Goal: Task Accomplishment & Management: Use online tool/utility

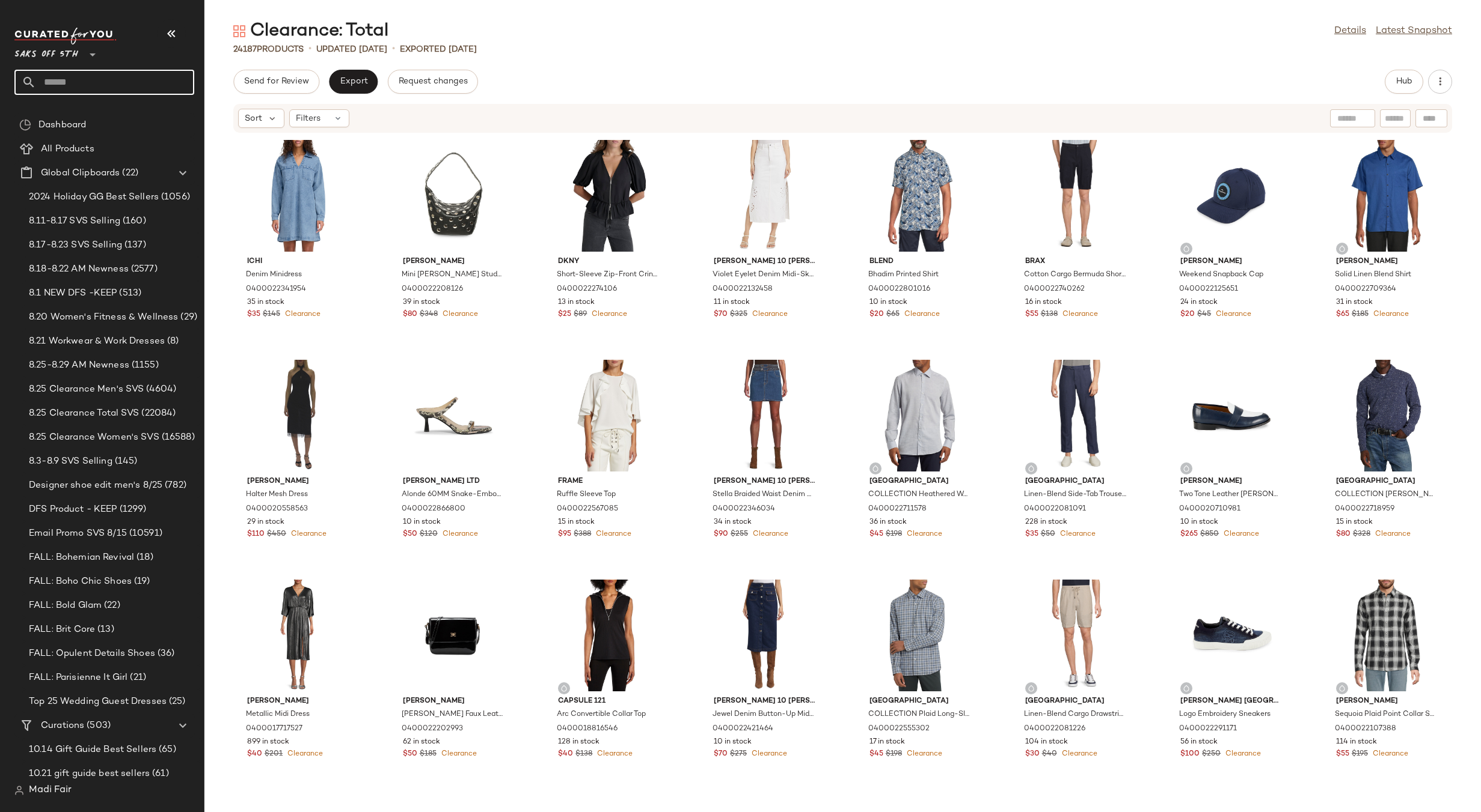
click at [77, 77] on input "text" at bounding box center [114, 81] width 158 height 25
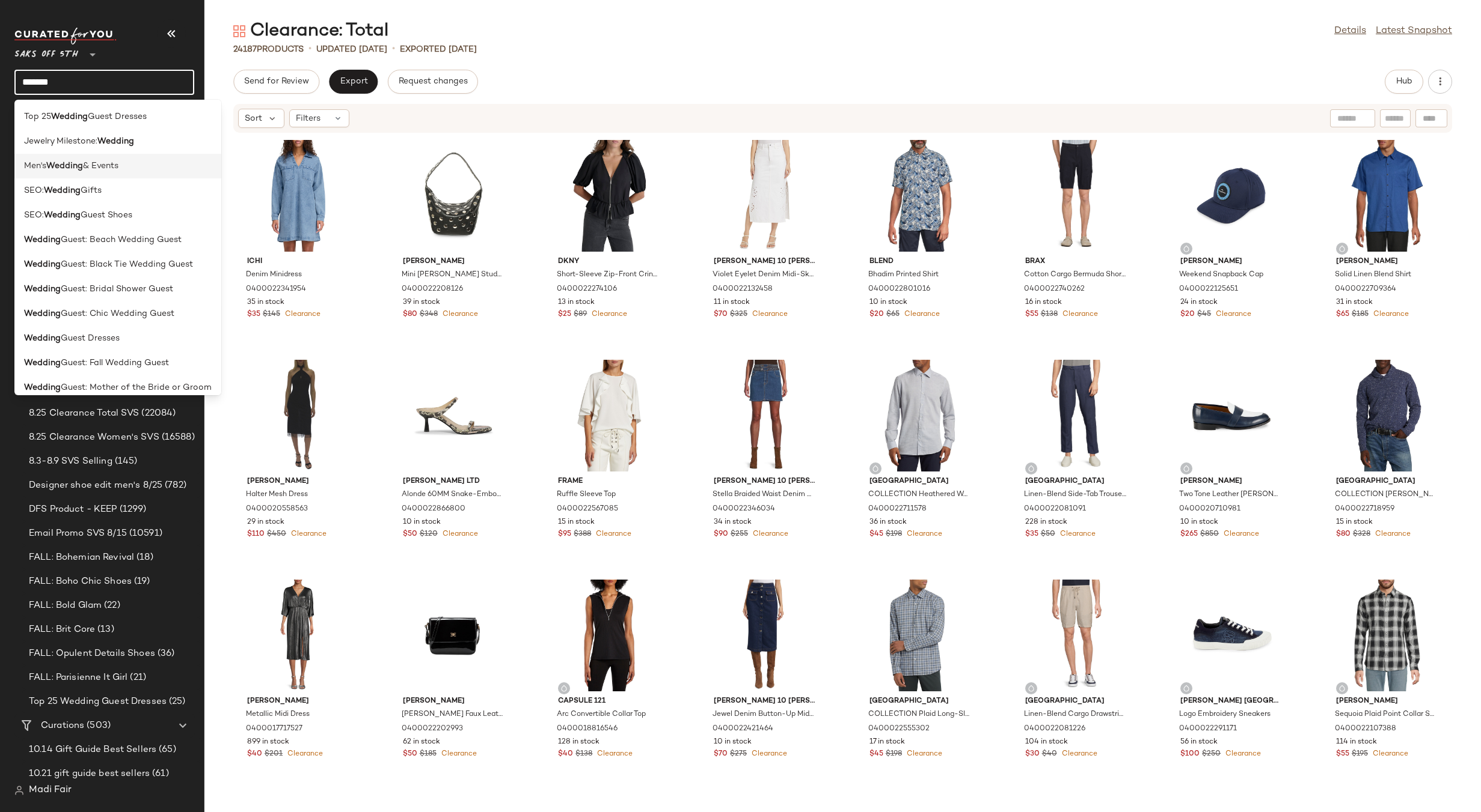
type input "*******"
click at [61, 163] on b "Wedding" at bounding box center [64, 166] width 37 height 13
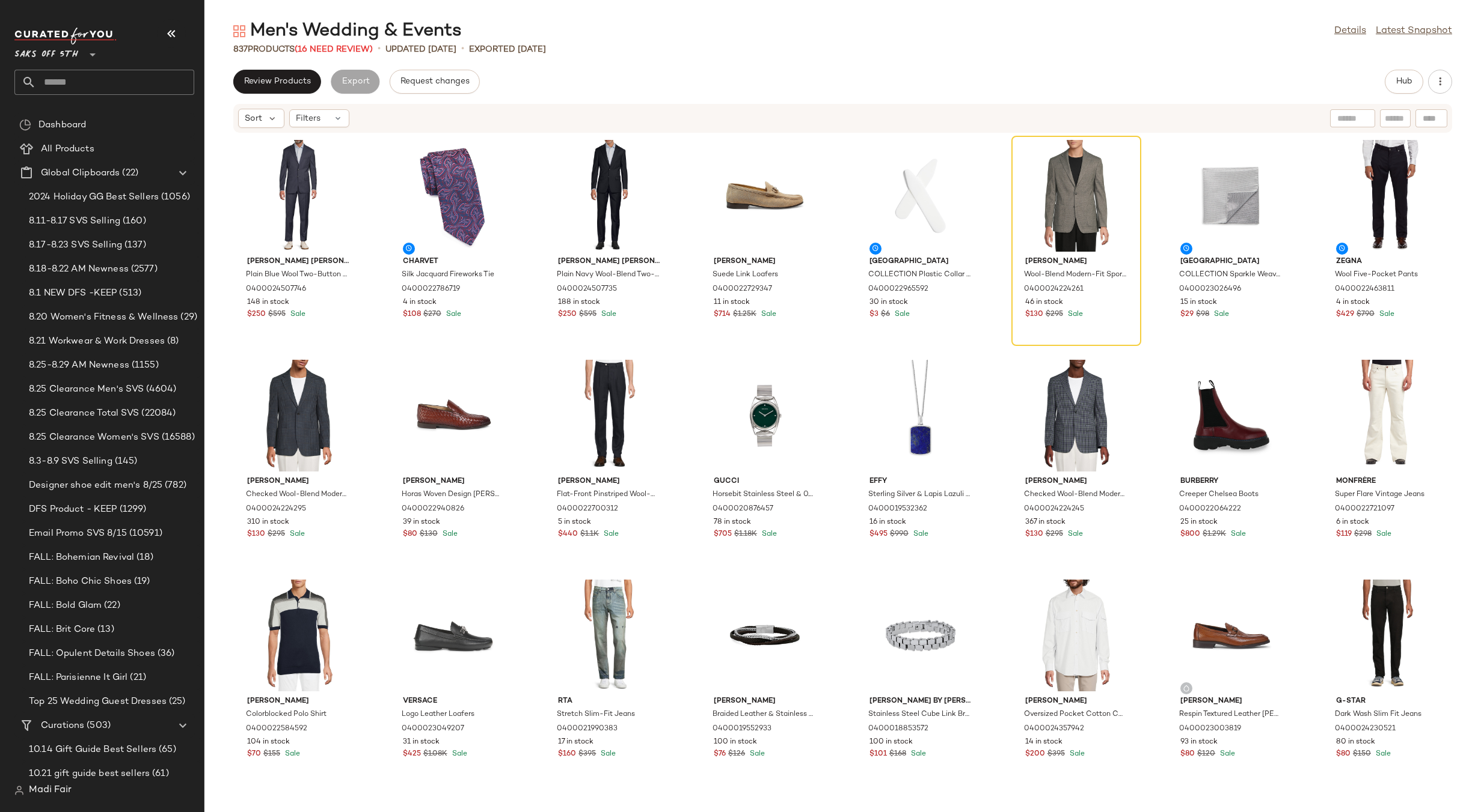
click at [67, 78] on input "text" at bounding box center [114, 81] width 158 height 25
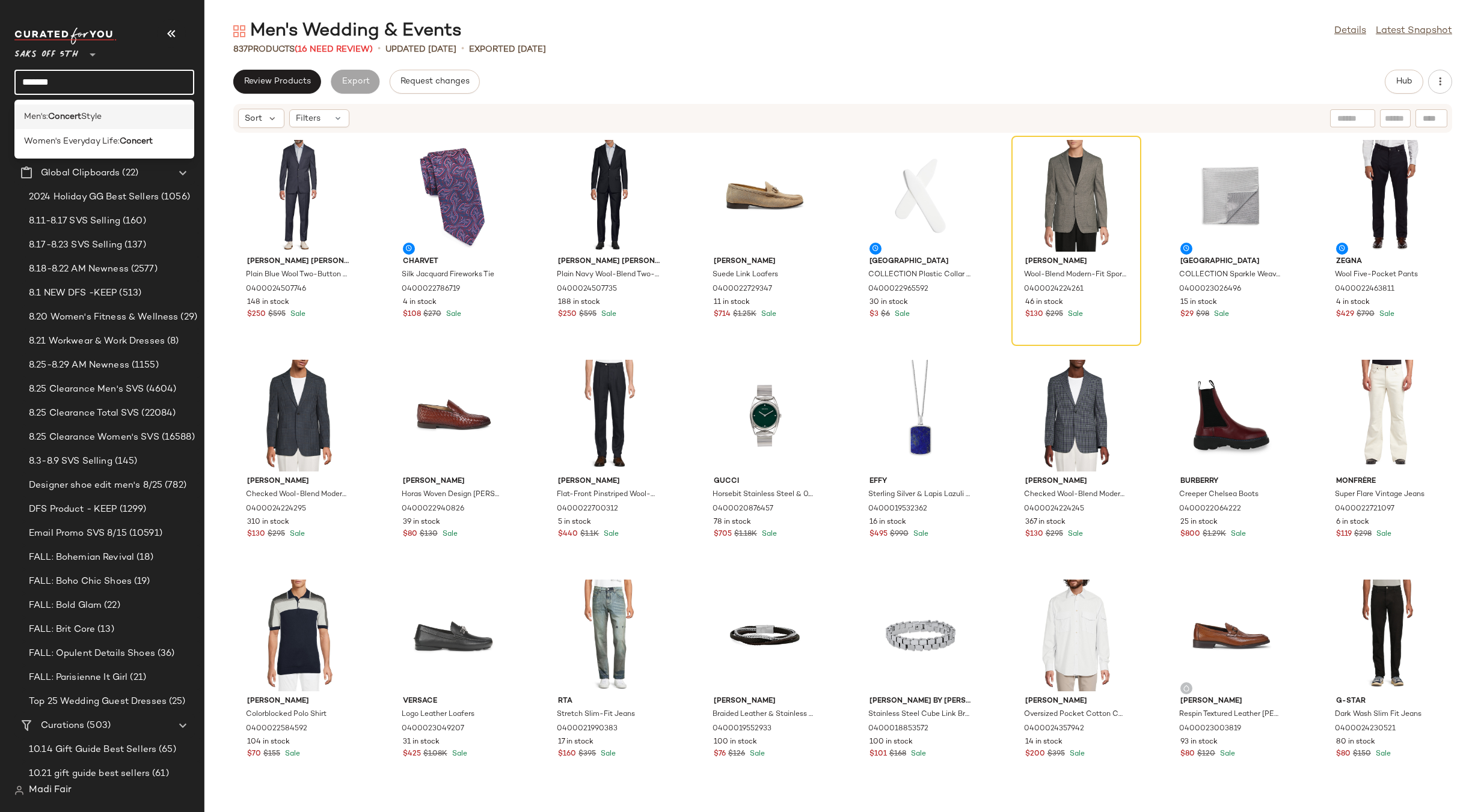
type input "*******"
click at [75, 109] on div "Men's: Concert Style" at bounding box center [104, 116] width 180 height 25
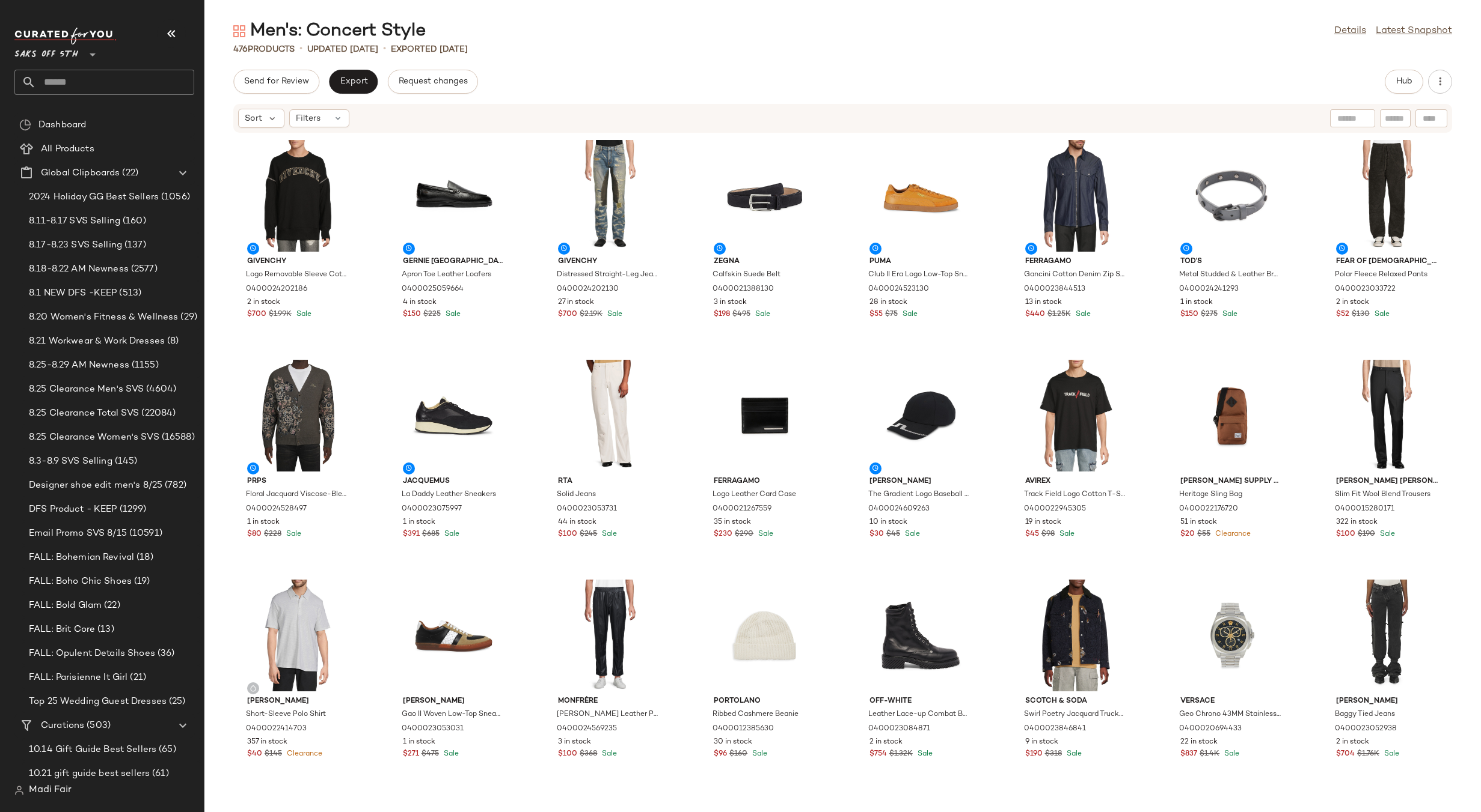
click at [75, 89] on input "text" at bounding box center [114, 81] width 158 height 25
type input "*"
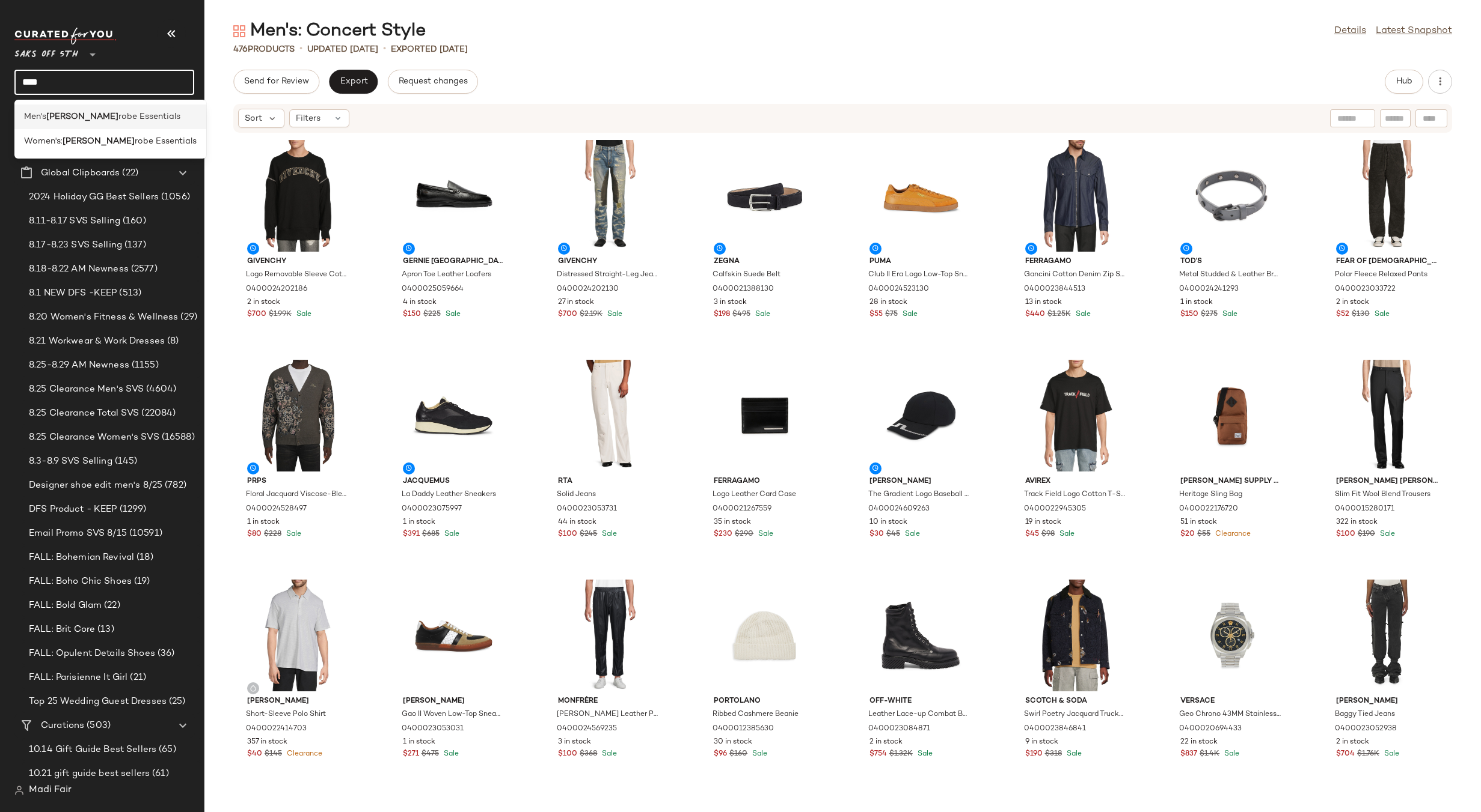
type input "****"
click at [118, 112] on span "robe Essentials" at bounding box center [149, 117] width 62 height 13
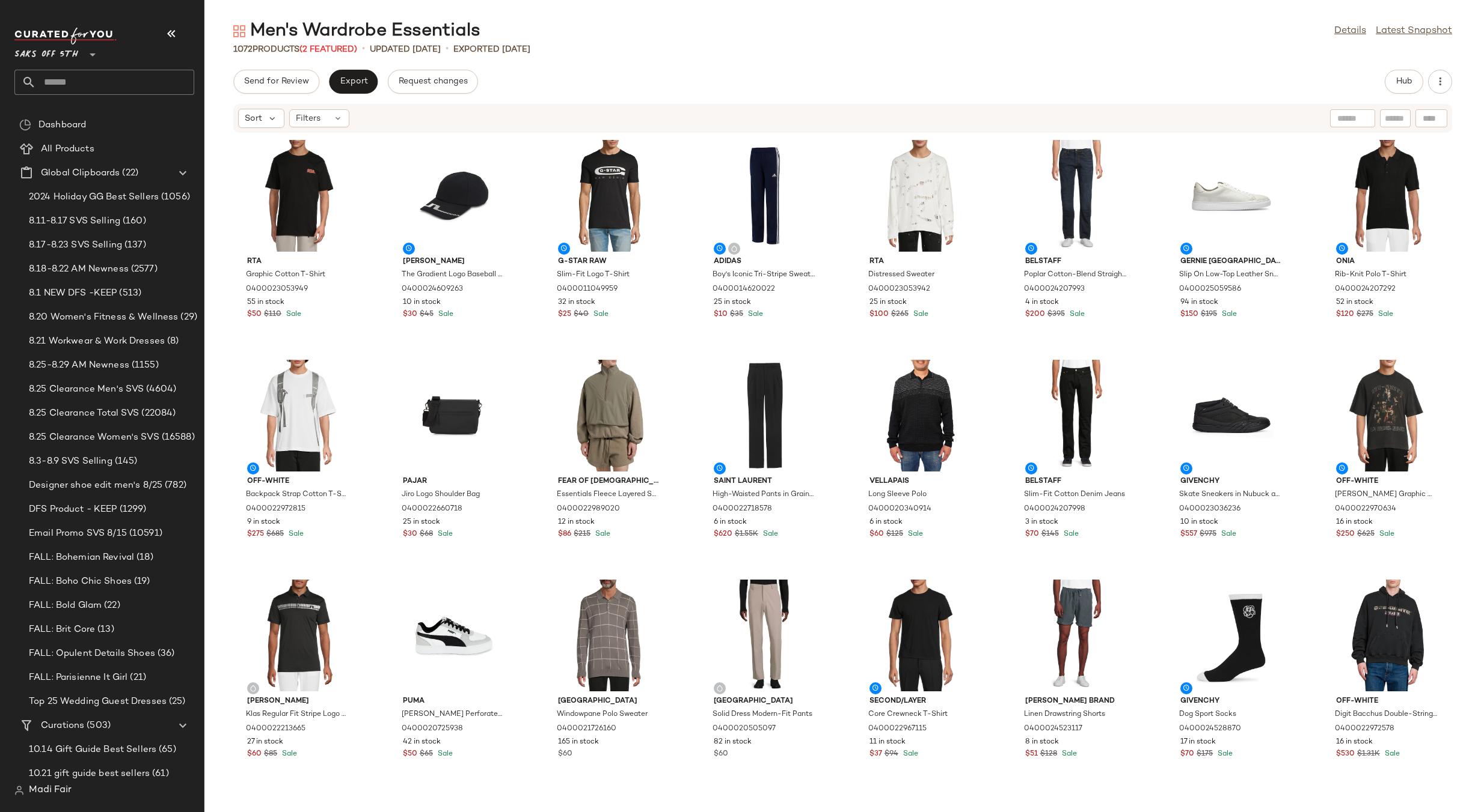
click at [582, 28] on div "Men's Wardrobe Essentials Details Latest Snapshot" at bounding box center [842, 31] width 1277 height 24
click at [91, 79] on input "text" at bounding box center [114, 81] width 158 height 25
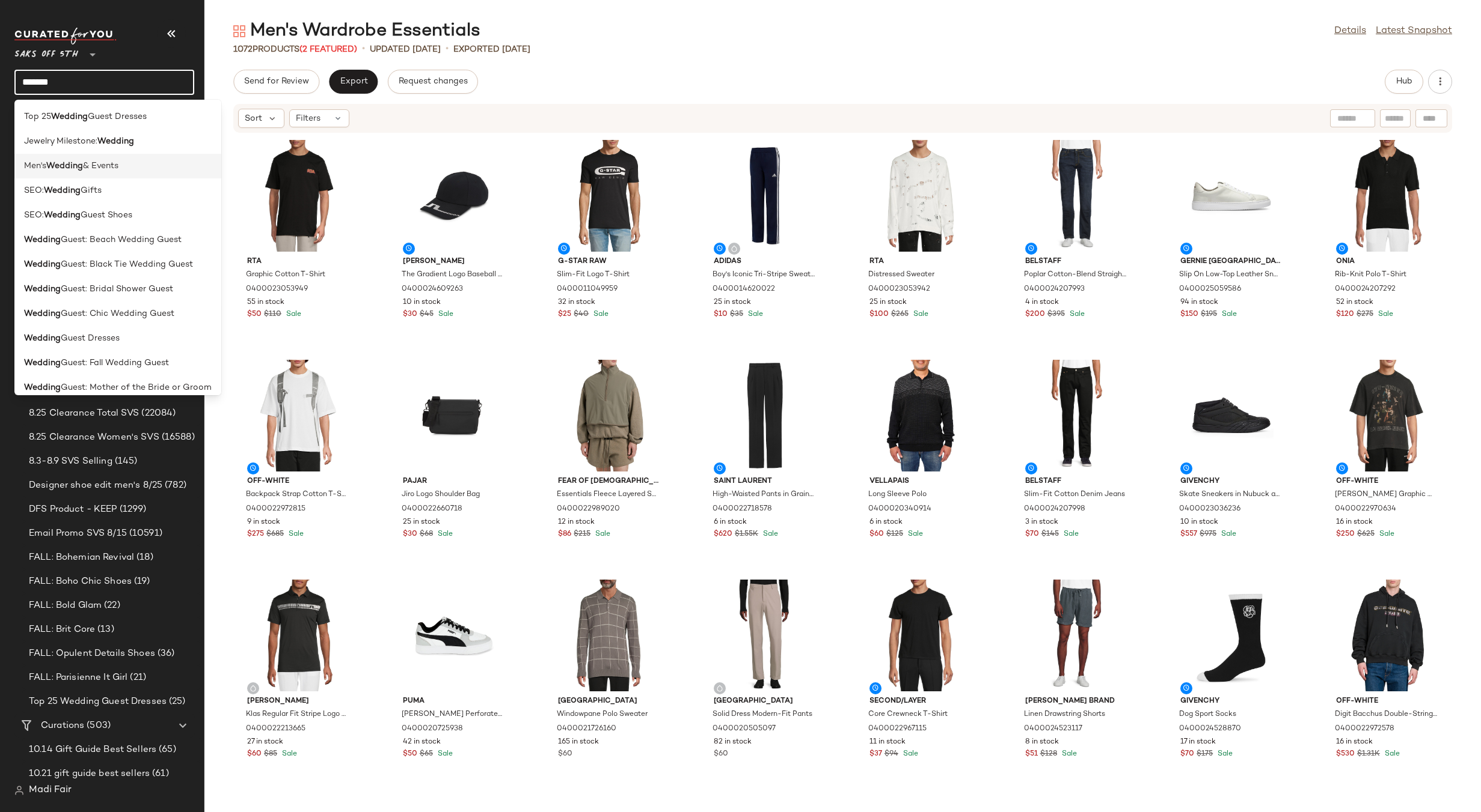
type input "*******"
click at [94, 168] on span "& Events" at bounding box center [101, 166] width 36 height 13
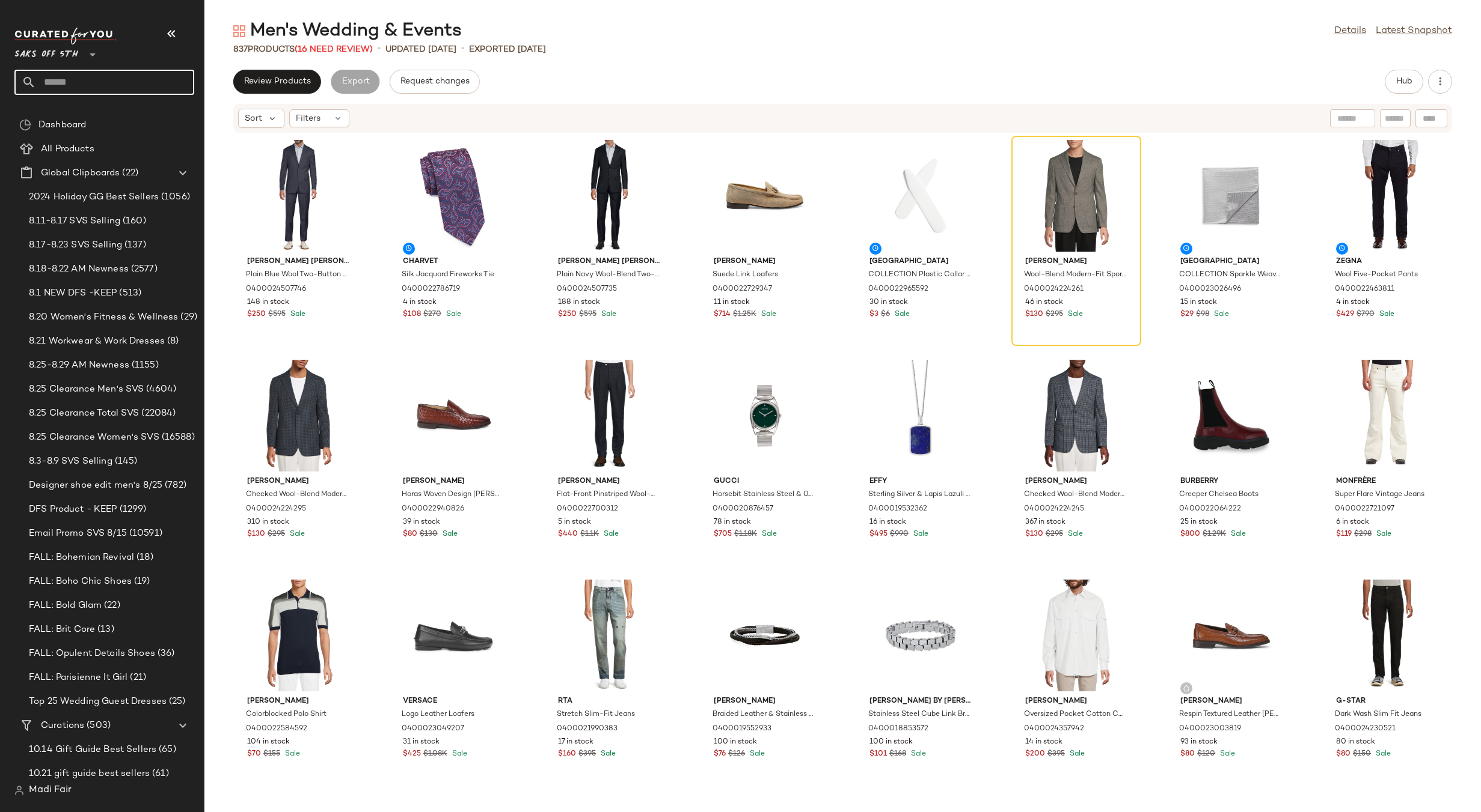
click at [103, 74] on input "text" at bounding box center [114, 81] width 158 height 25
type input "******"
click at [103, 109] on div "Men's: Concer t Style" at bounding box center [104, 116] width 180 height 25
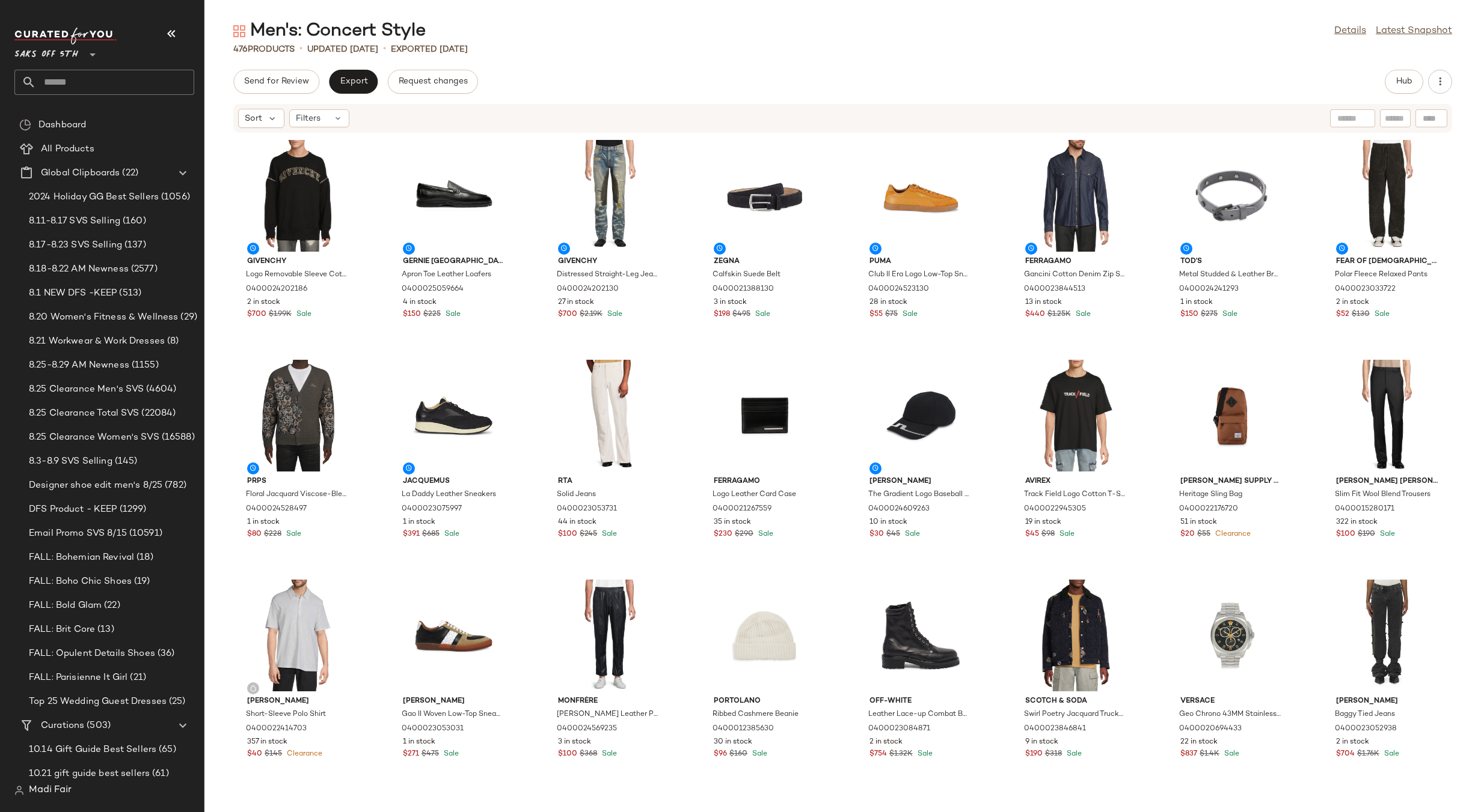
click at [570, 47] on div "476 Products • updated Aug 25th • Exported Aug 25th" at bounding box center [842, 50] width 1277 height 12
click at [109, 76] on input "text" at bounding box center [114, 81] width 158 height 25
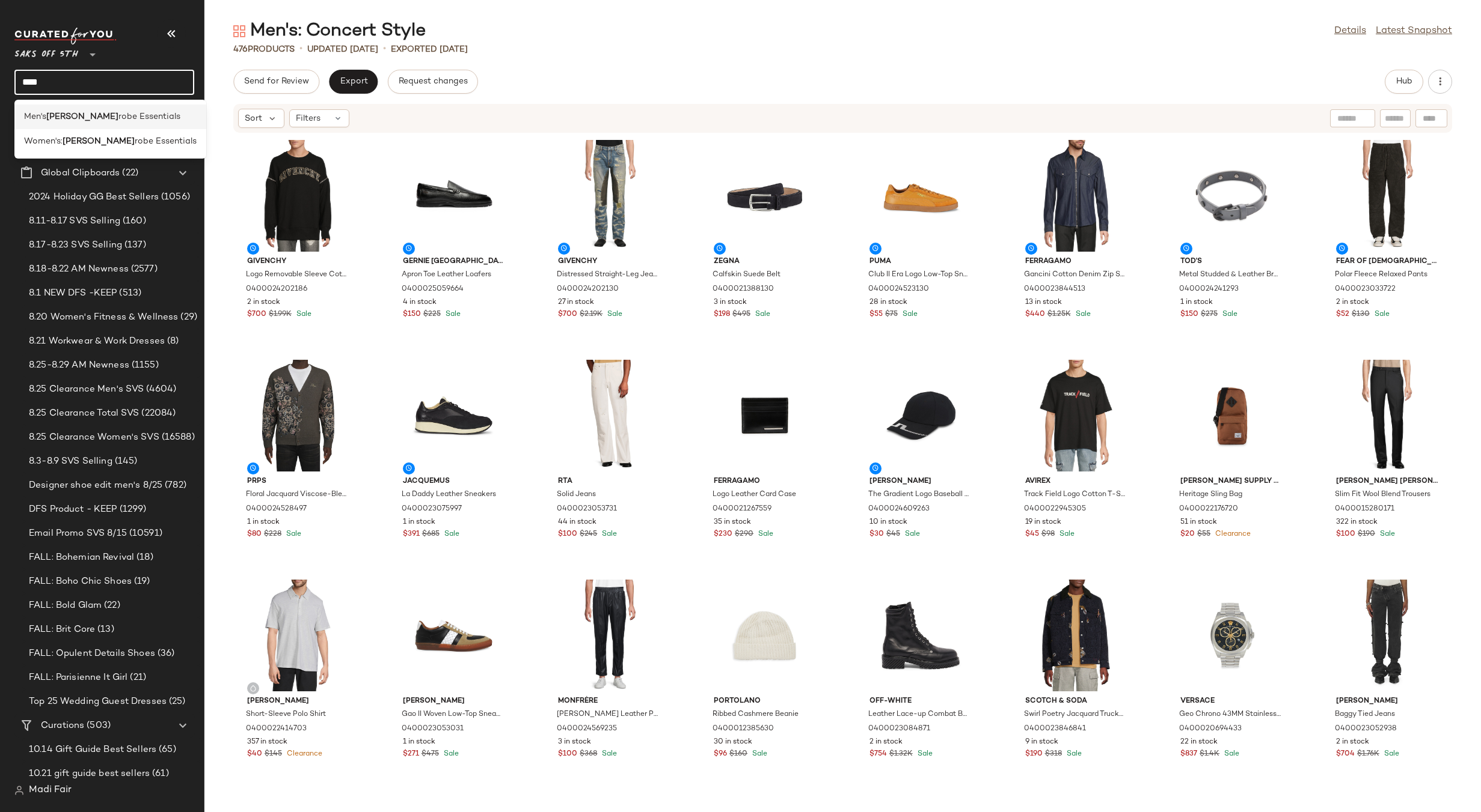
type input "****"
click at [104, 111] on div "Men's Ward robe Essentials" at bounding box center [110, 116] width 191 height 25
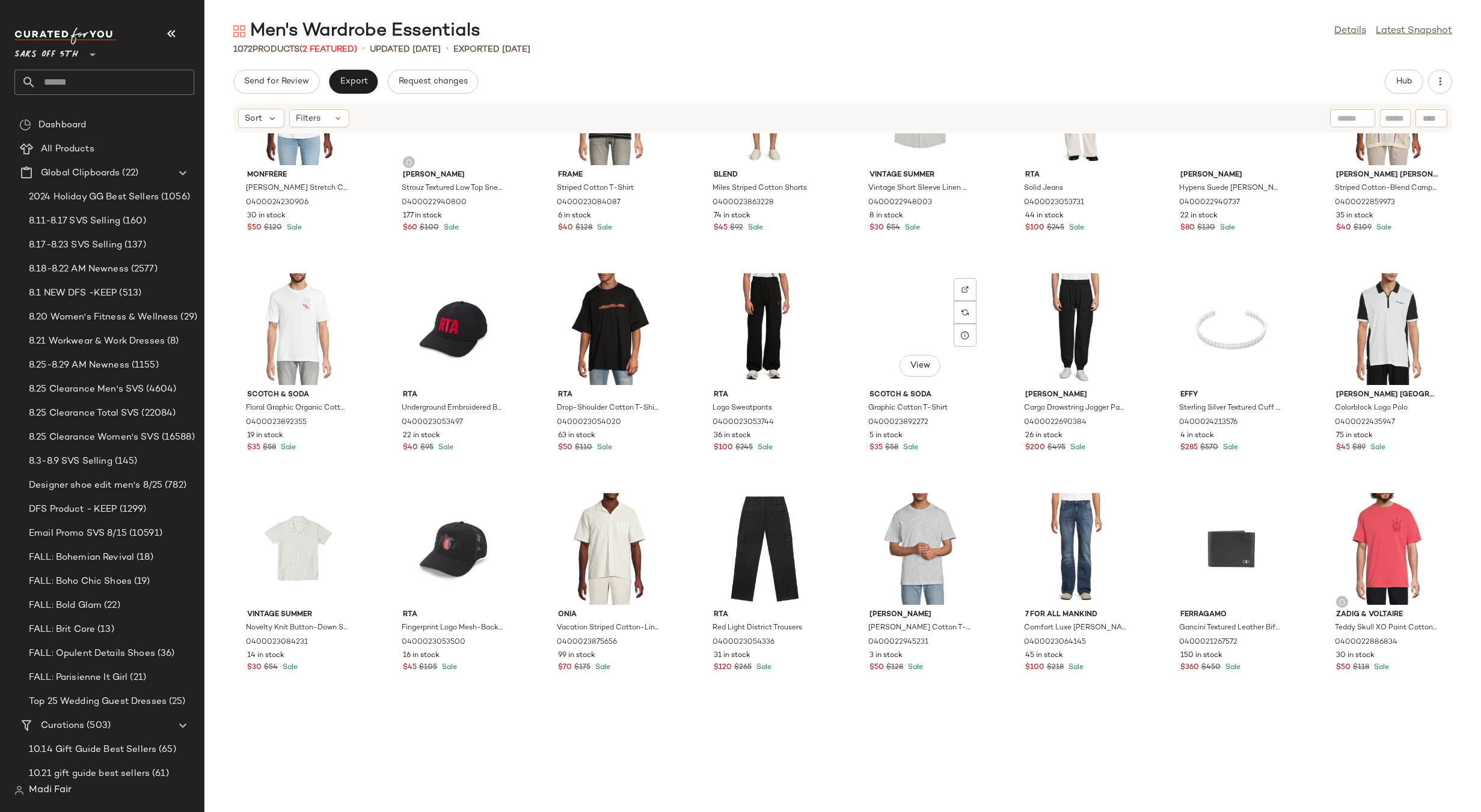
scroll to position [1212, 0]
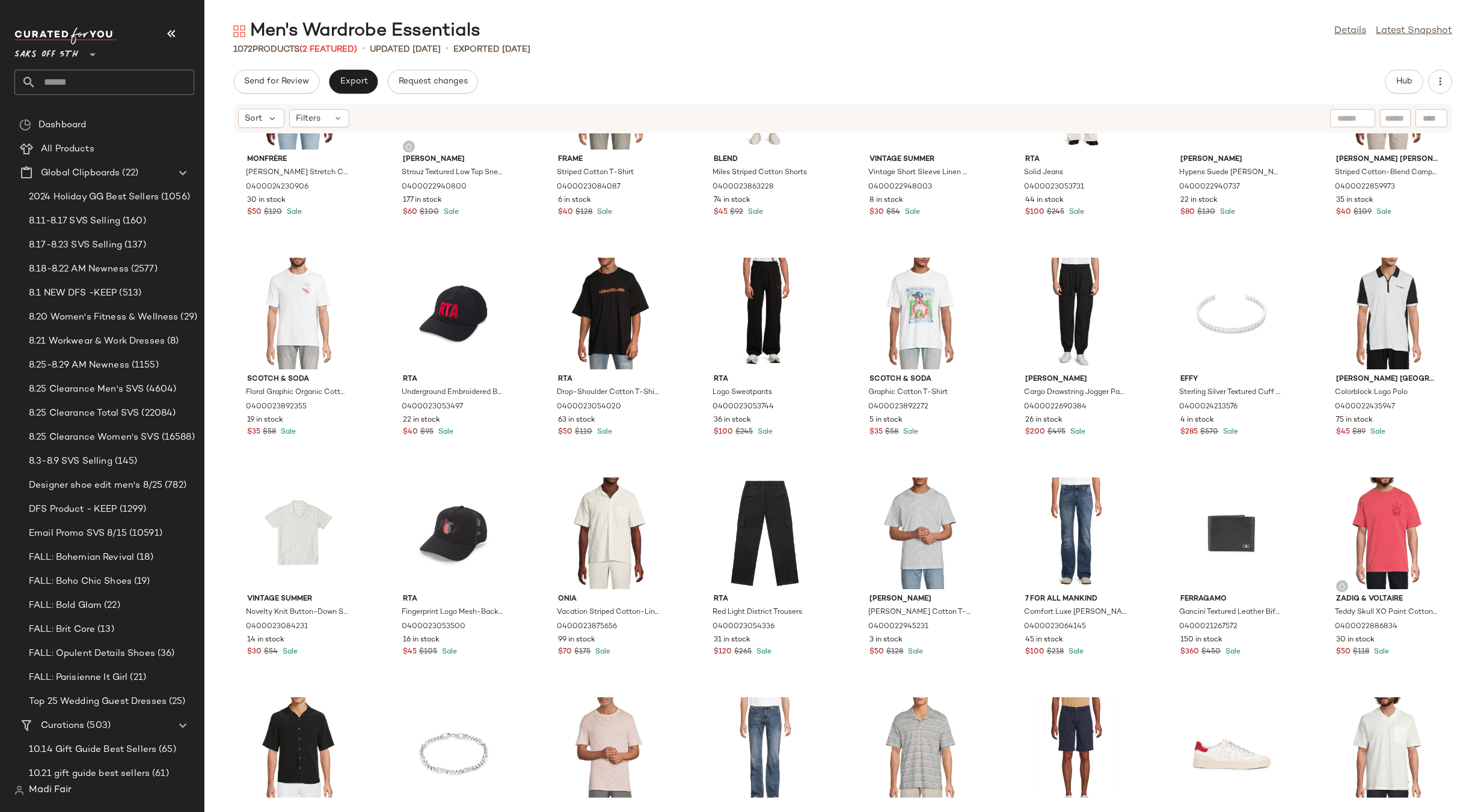
click at [75, 78] on input "text" at bounding box center [114, 81] width 158 height 25
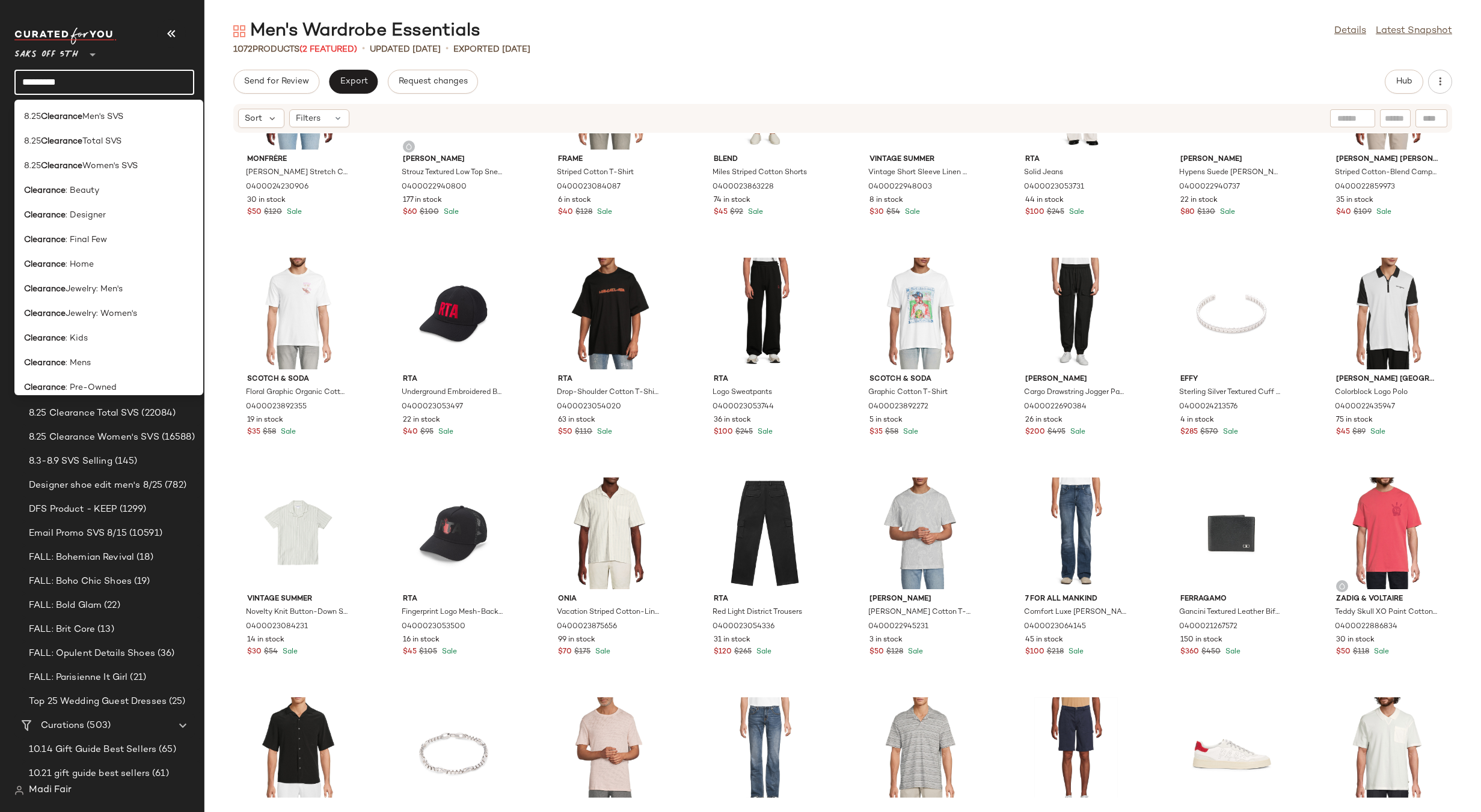
type input "*********"
click at [114, 359] on div "Clearance : Mens" at bounding box center [108, 363] width 170 height 13
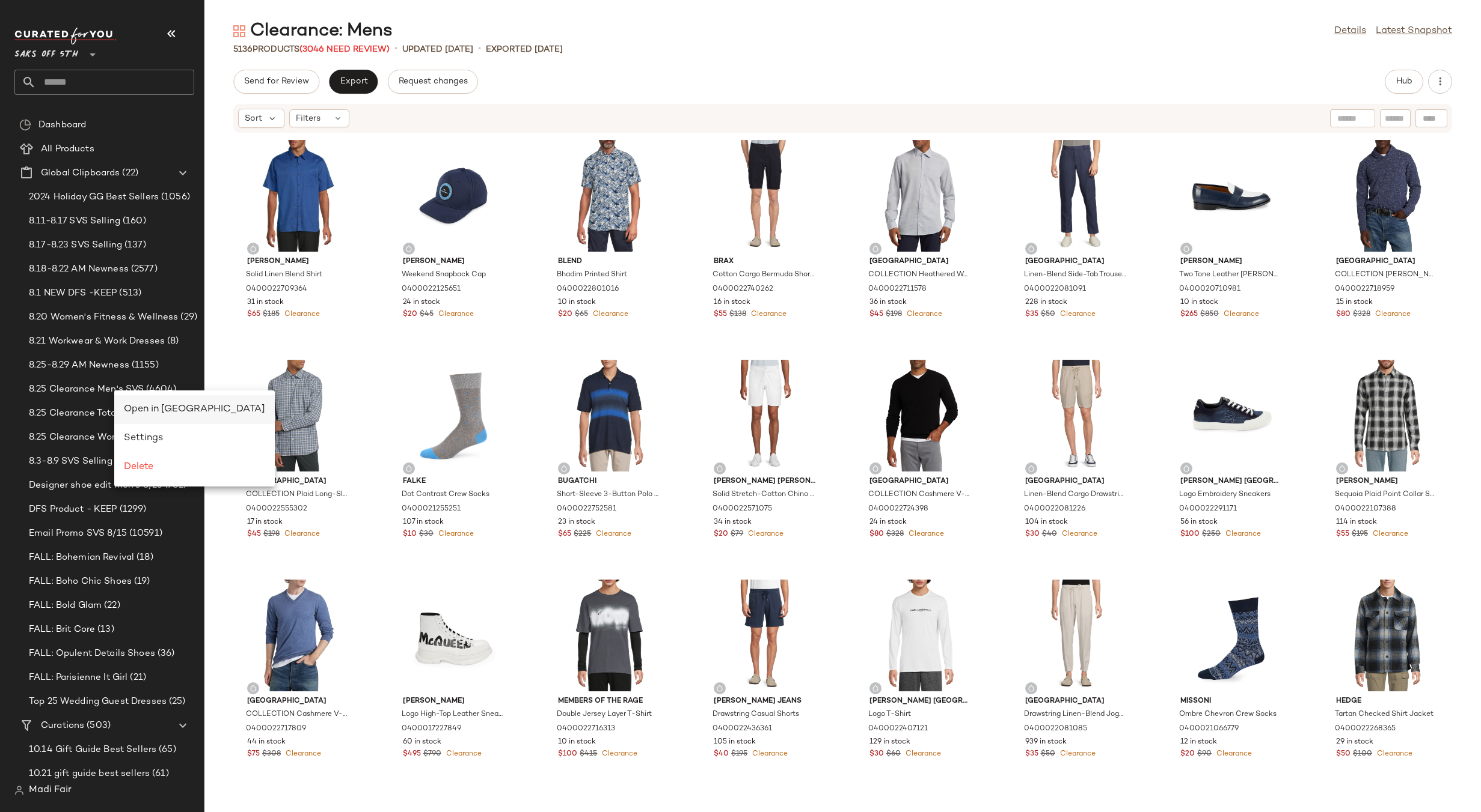
click at [131, 409] on span "Open in Split View" at bounding box center [194, 409] width 141 height 10
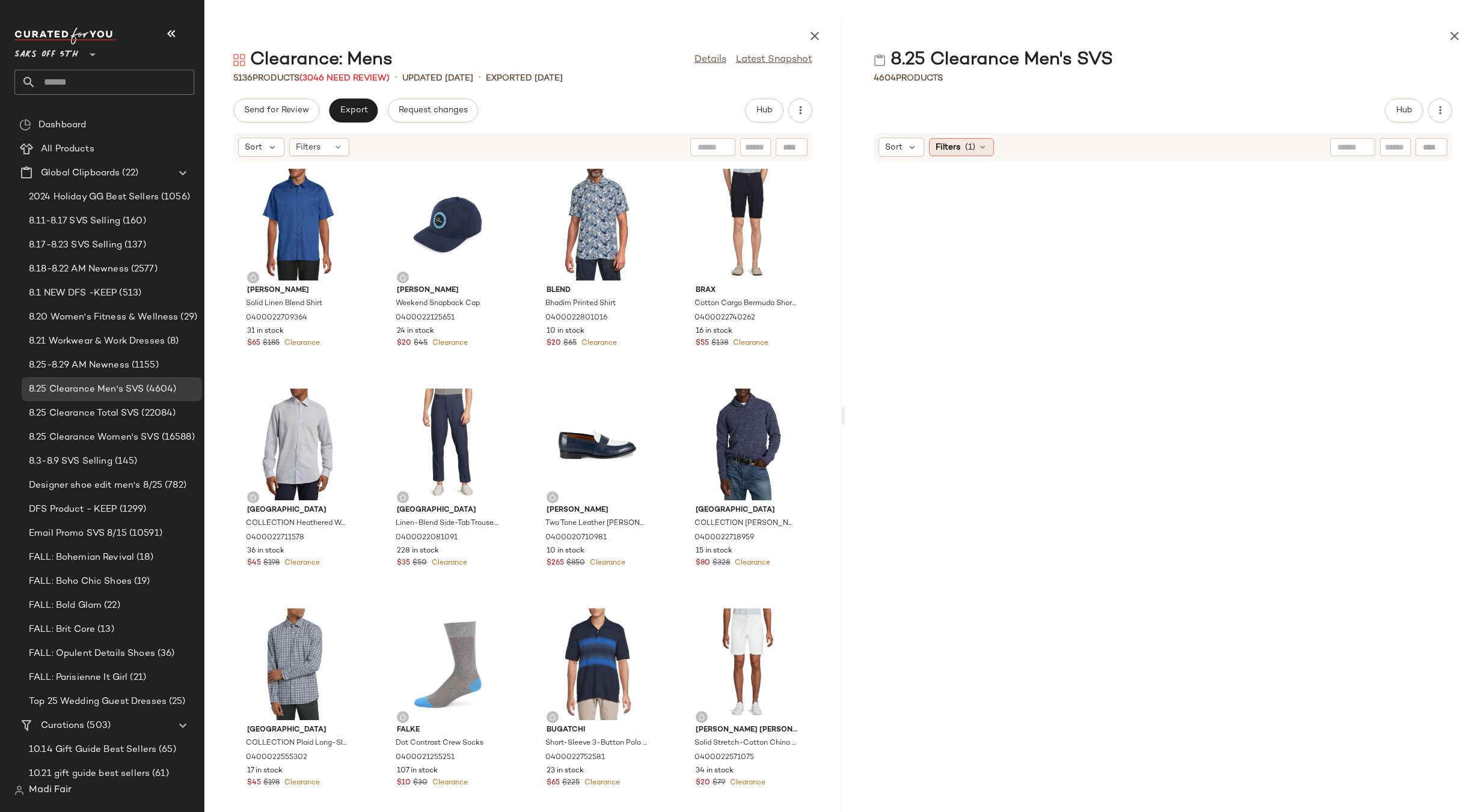
click at [974, 147] on span "(1)" at bounding box center [970, 147] width 10 height 13
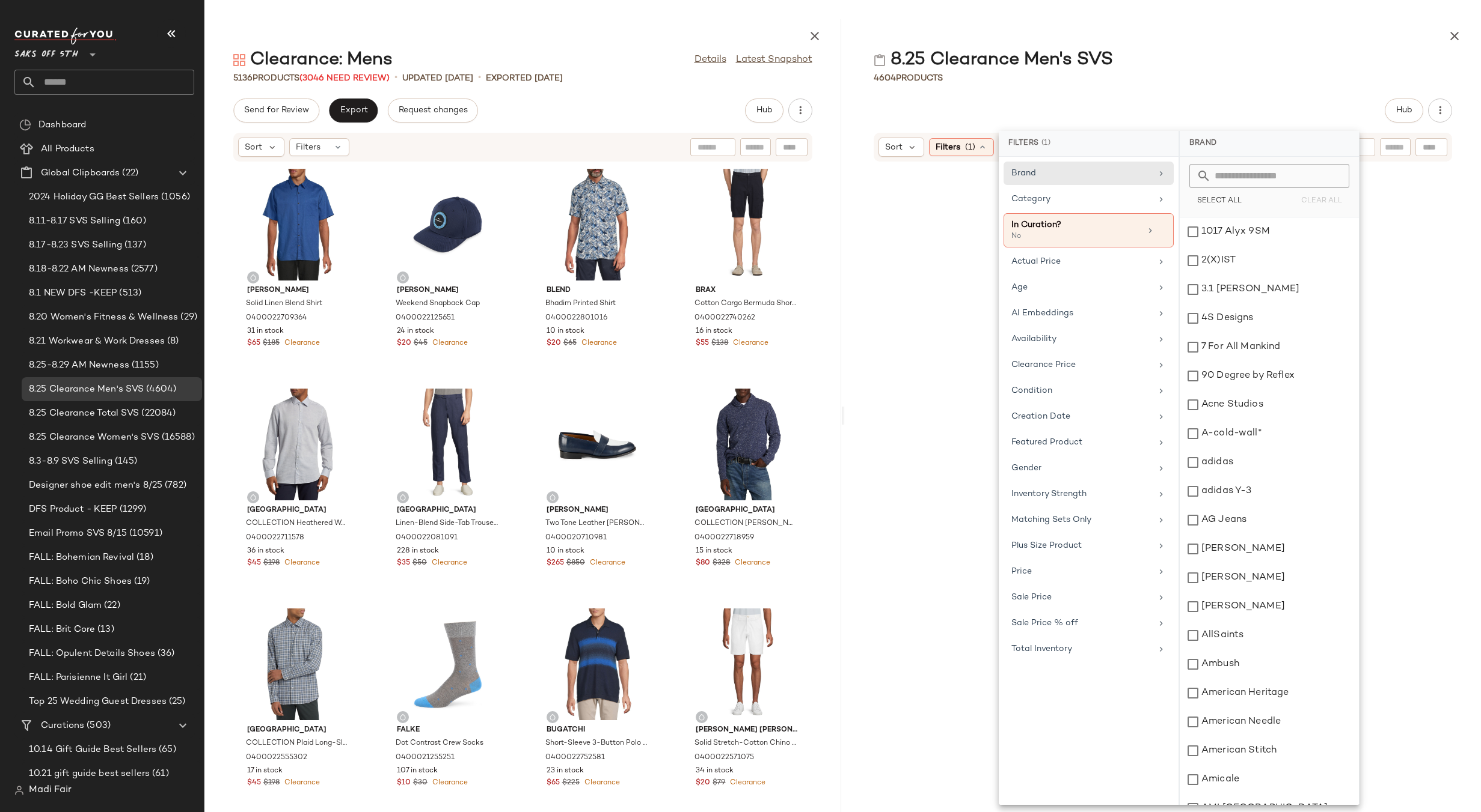
click at [1325, 66] on div "8.25 Clearance Men's SVS" at bounding box center [1163, 59] width 637 height 24
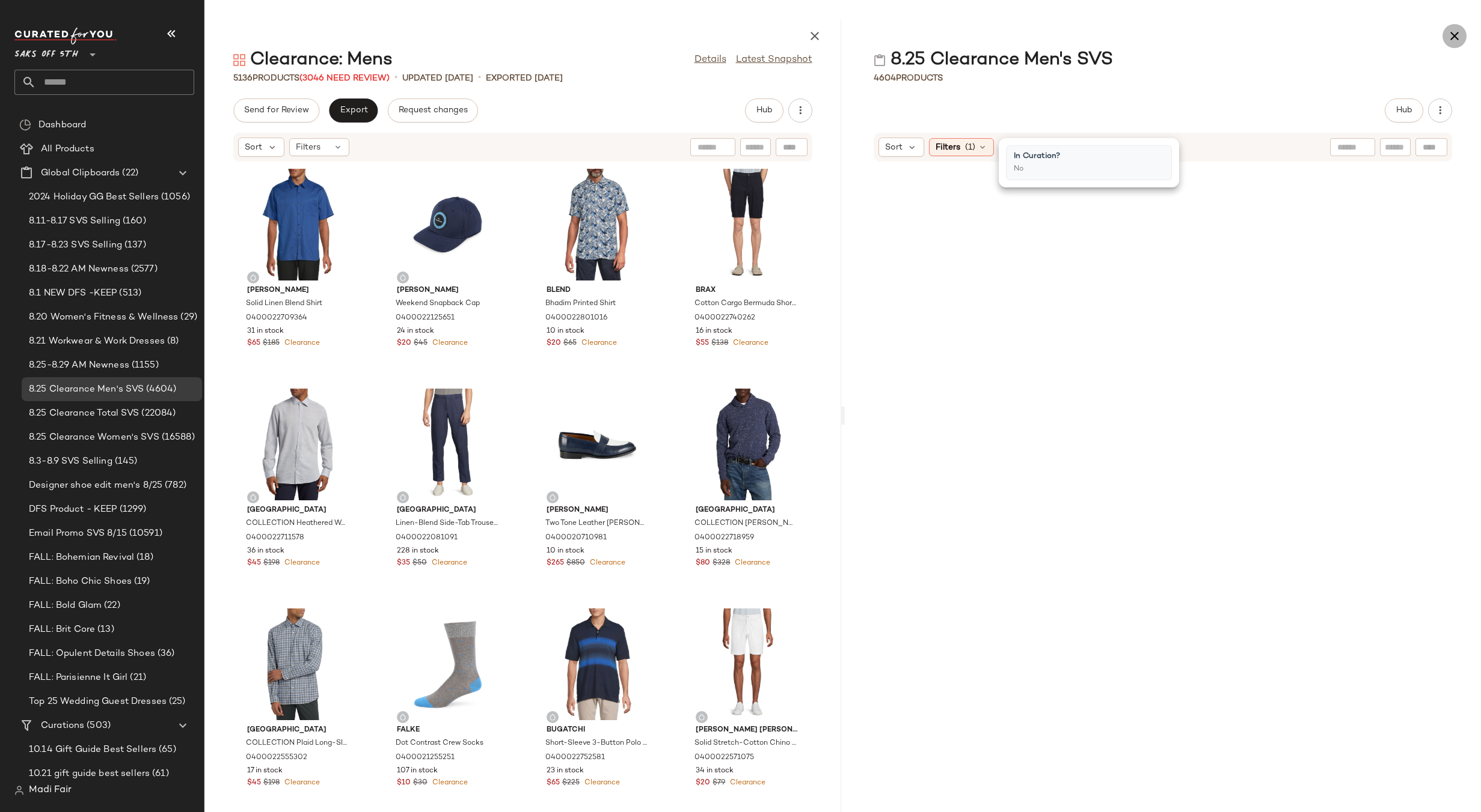
click at [1461, 32] on icon "button" at bounding box center [1454, 36] width 15 height 15
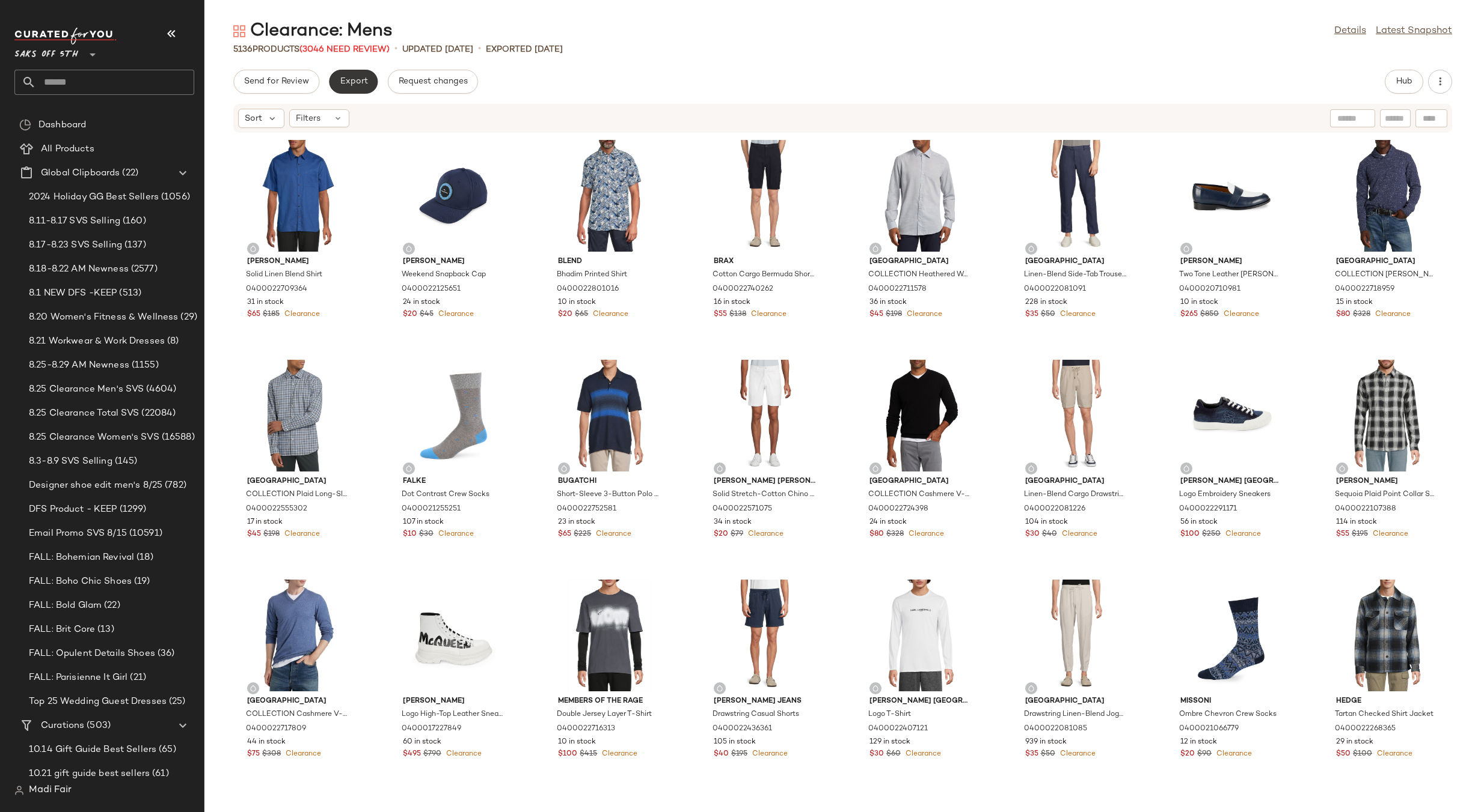
click at [355, 84] on span "Export" at bounding box center [353, 82] width 28 height 10
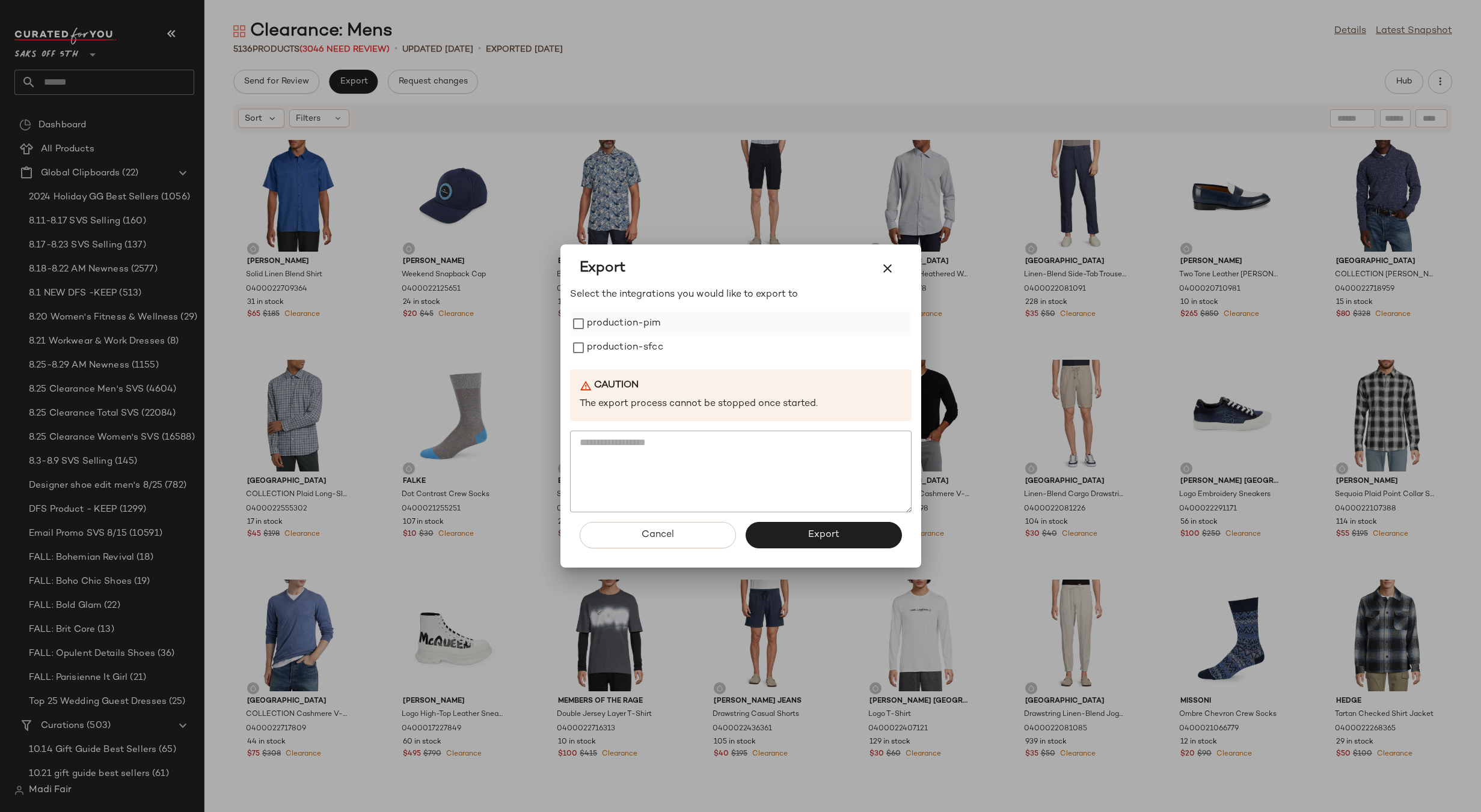
click at [606, 329] on label "production-pim" at bounding box center [623, 324] width 74 height 24
click at [610, 347] on label "production-sfcc" at bounding box center [624, 348] width 76 height 24
click at [786, 531] on button "Export" at bounding box center [823, 535] width 157 height 27
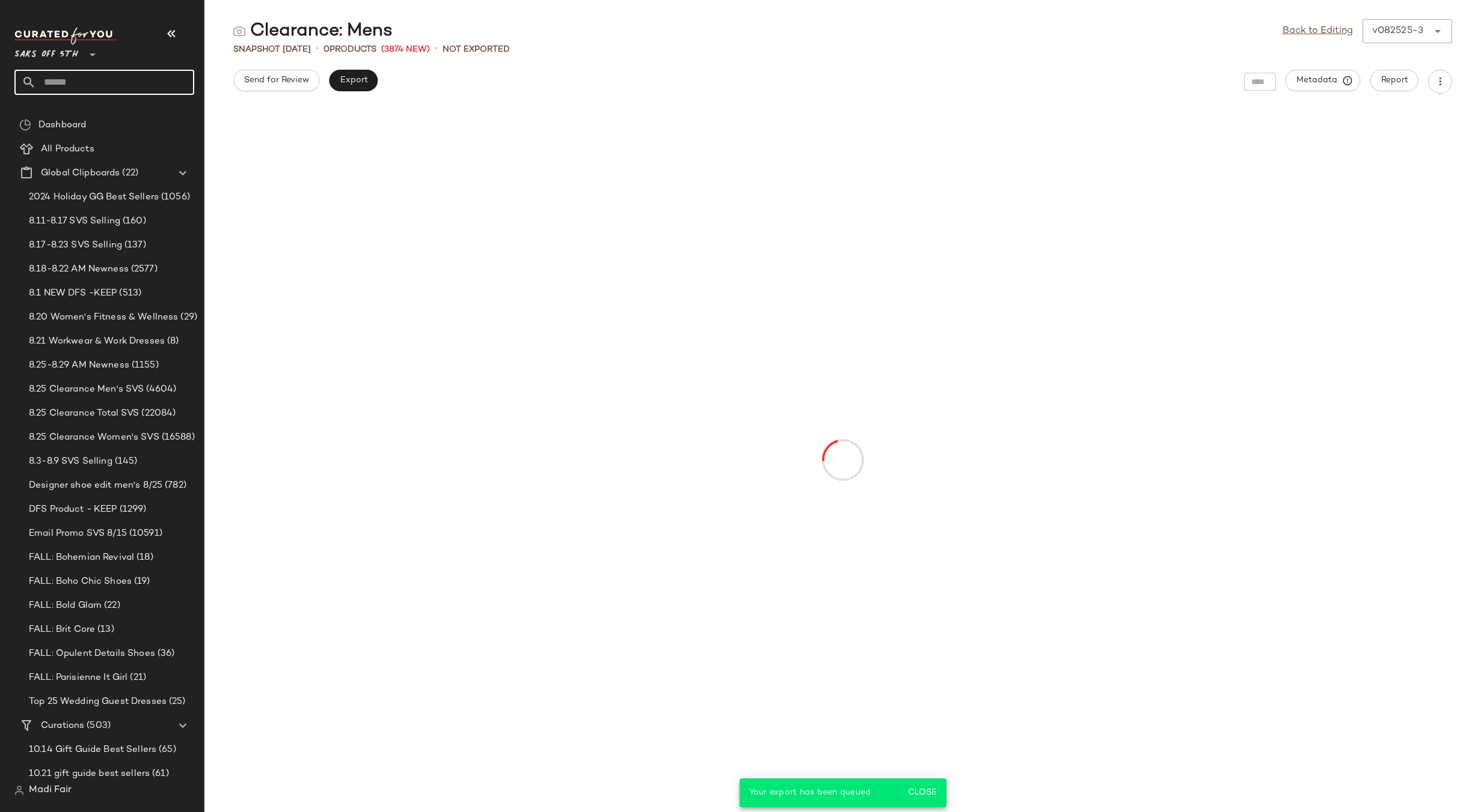
click at [112, 86] on input "text" at bounding box center [114, 81] width 158 height 25
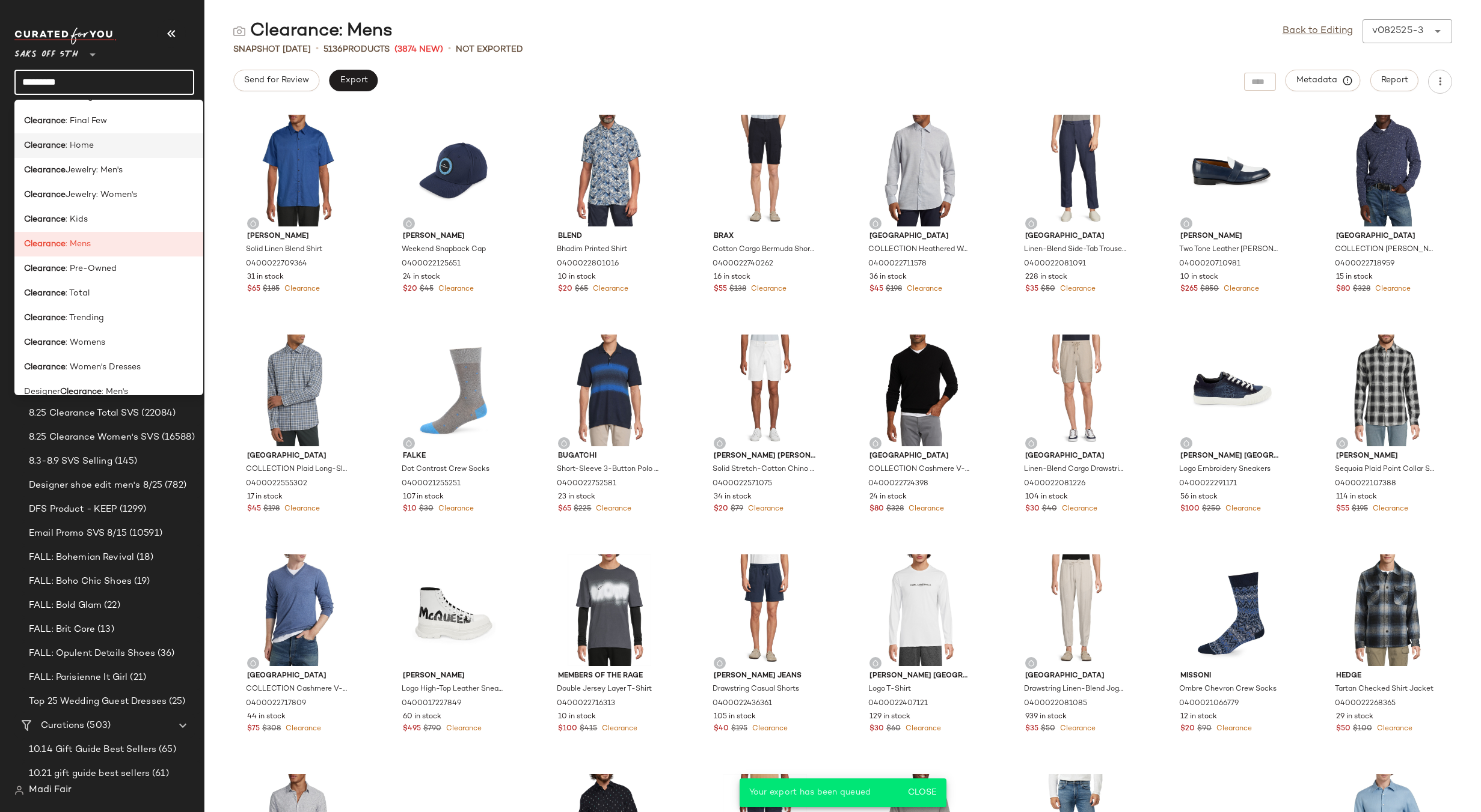
scroll to position [120, 0]
type input "*********"
click at [101, 341] on span ": Womens" at bounding box center [85, 341] width 40 height 13
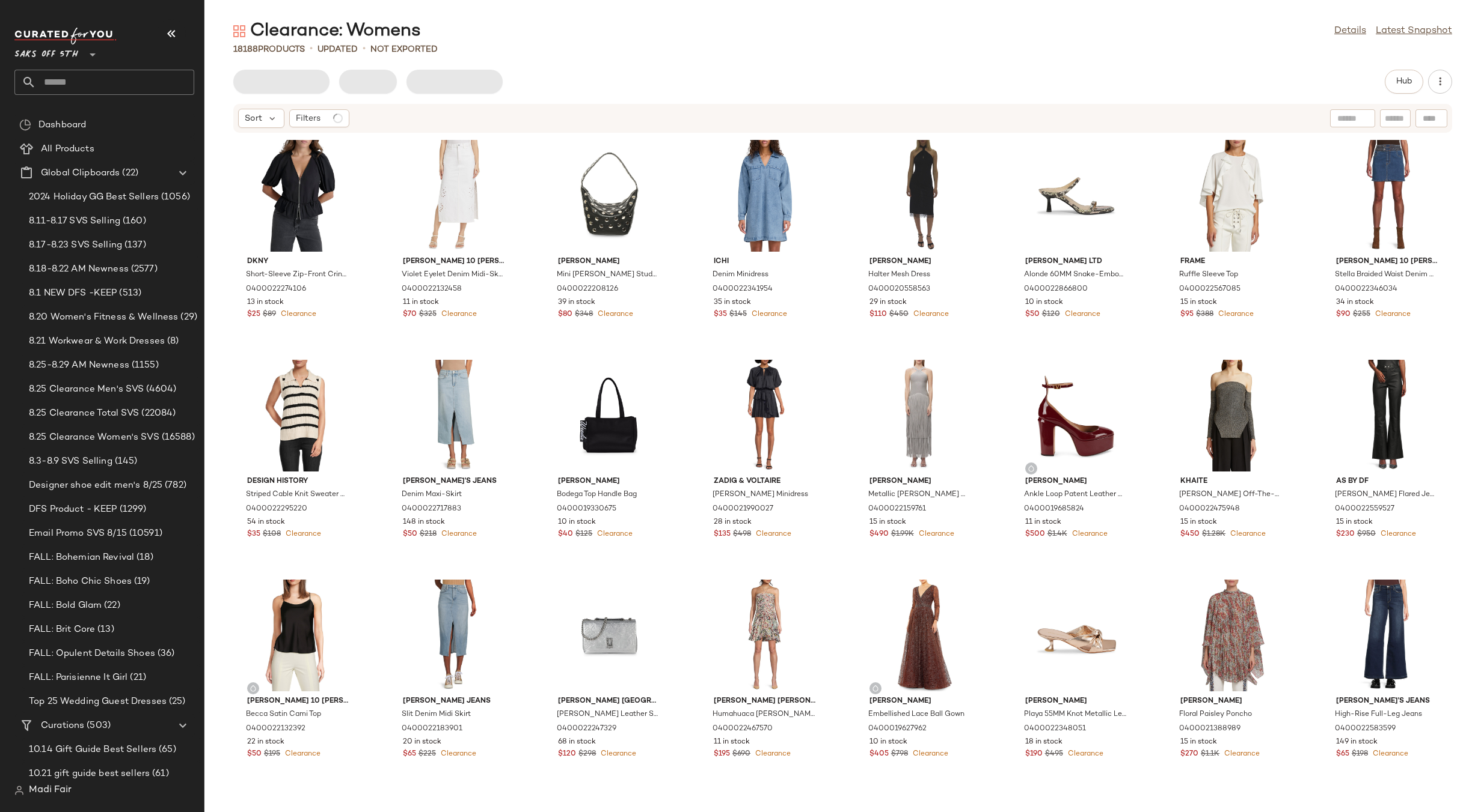
drag, startPoint x: 568, startPoint y: 61, endPoint x: 550, endPoint y: 77, distance: 24.1
click at [568, 61] on div "Clearance: Womens Details Latest Snapshot 18188 Products • updated • Not Export…" at bounding box center [842, 415] width 1277 height 793
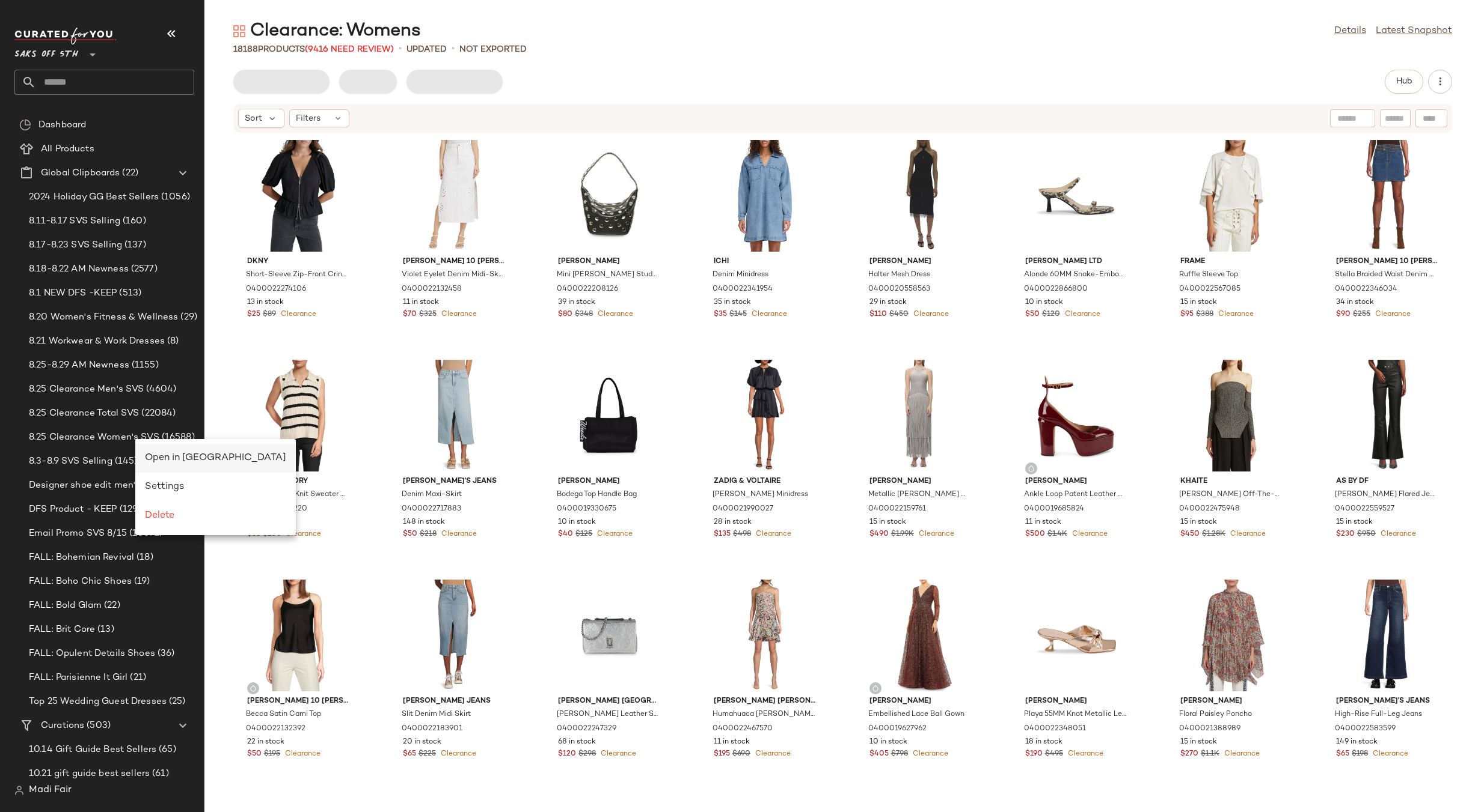
click at [164, 454] on span "Open in Split View" at bounding box center [215, 458] width 141 height 10
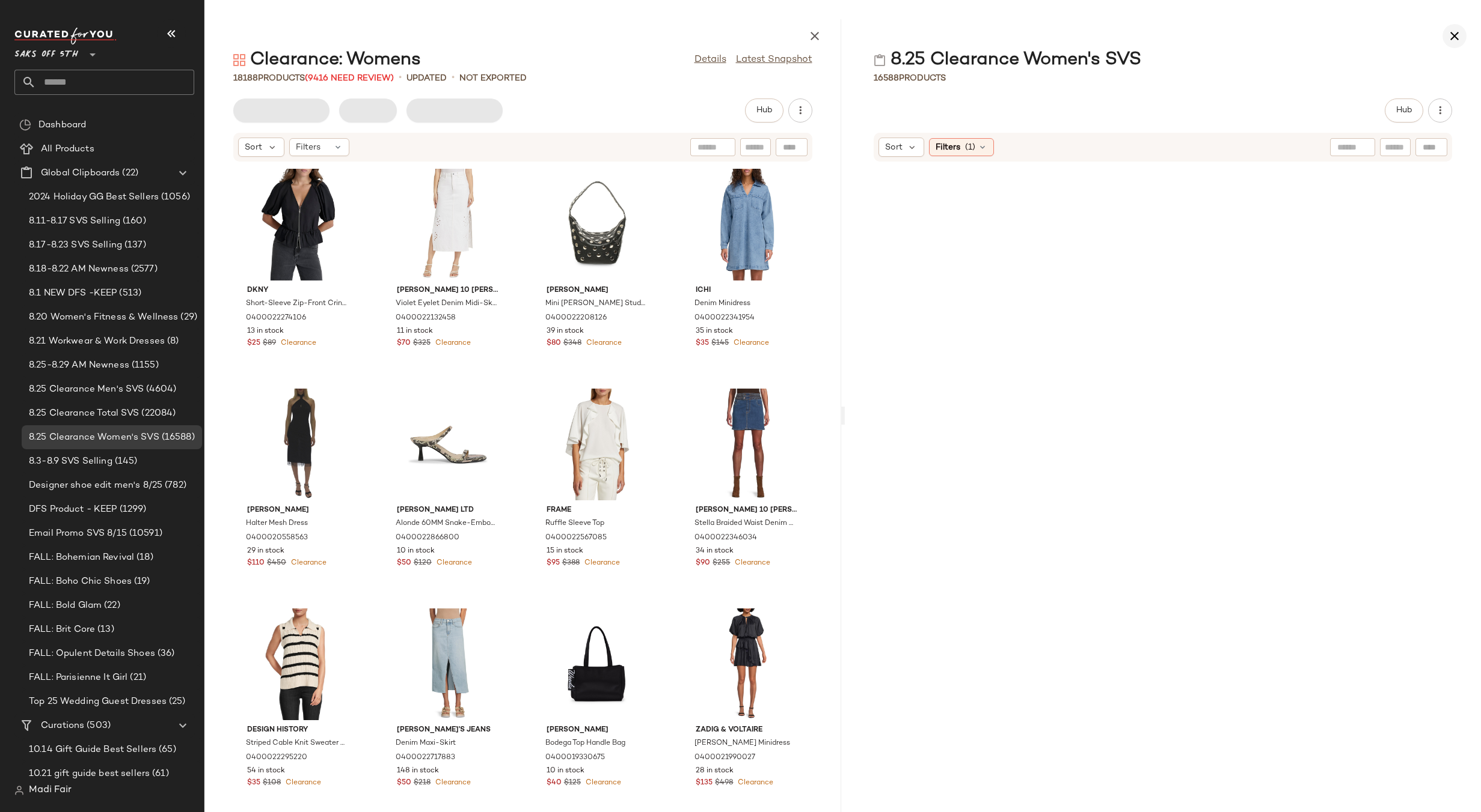
click at [1446, 37] on button "button" at bounding box center [1454, 36] width 24 height 24
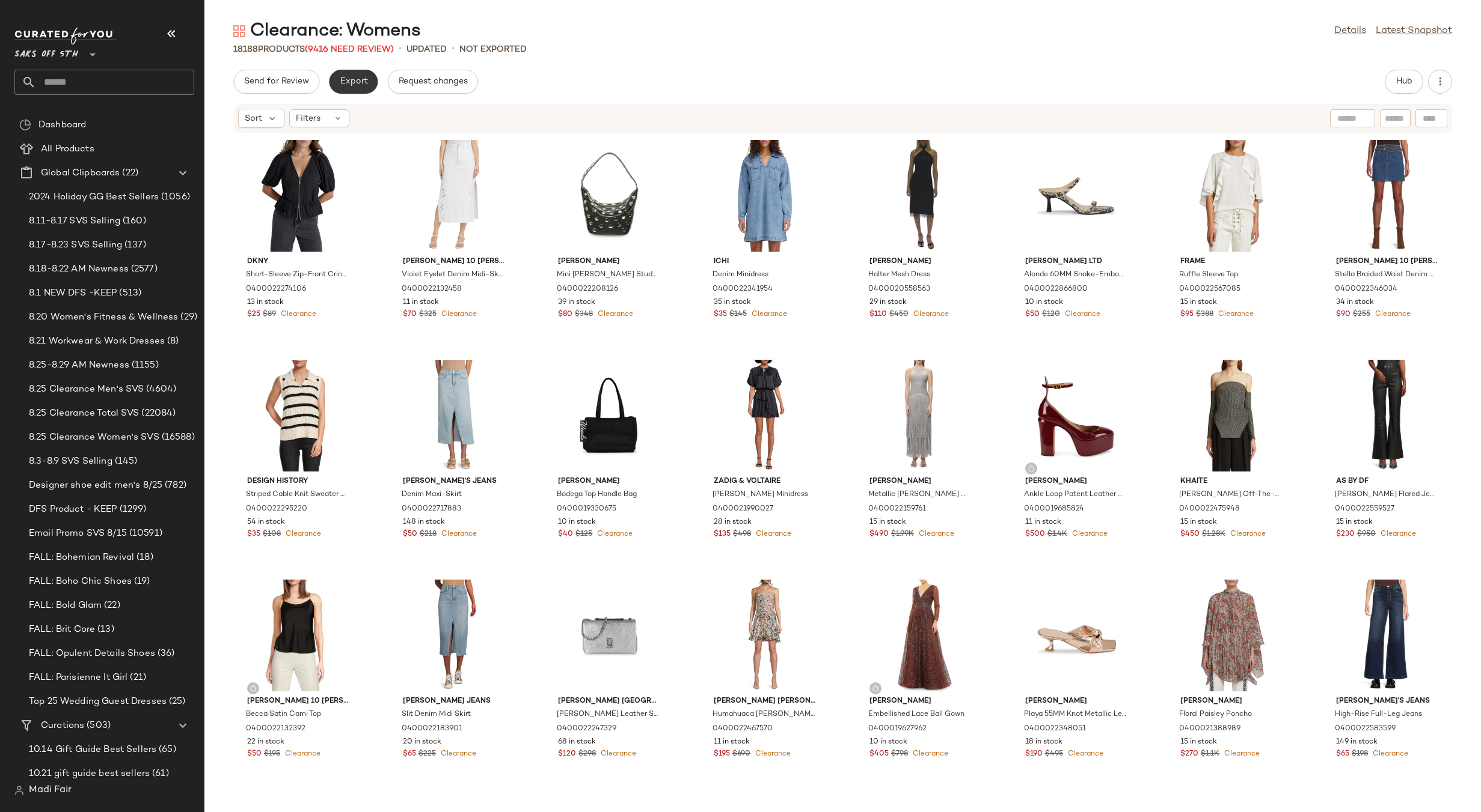
click at [356, 90] on button "Export" at bounding box center [352, 81] width 49 height 24
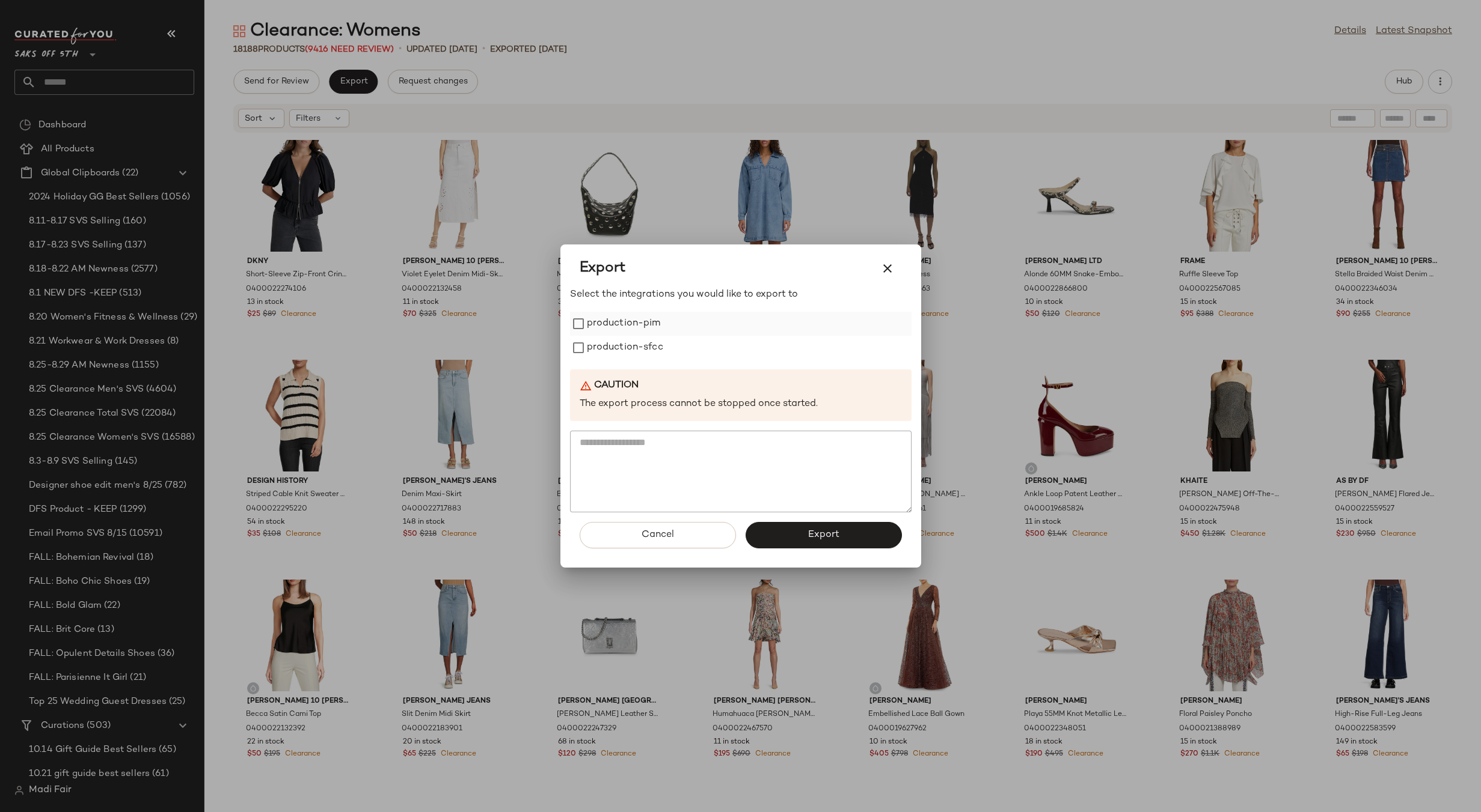
click at [625, 326] on label "production-pim" at bounding box center [623, 324] width 74 height 24
click at [629, 348] on label "production-sfcc" at bounding box center [624, 348] width 76 height 24
click at [804, 536] on button "Export" at bounding box center [823, 535] width 157 height 27
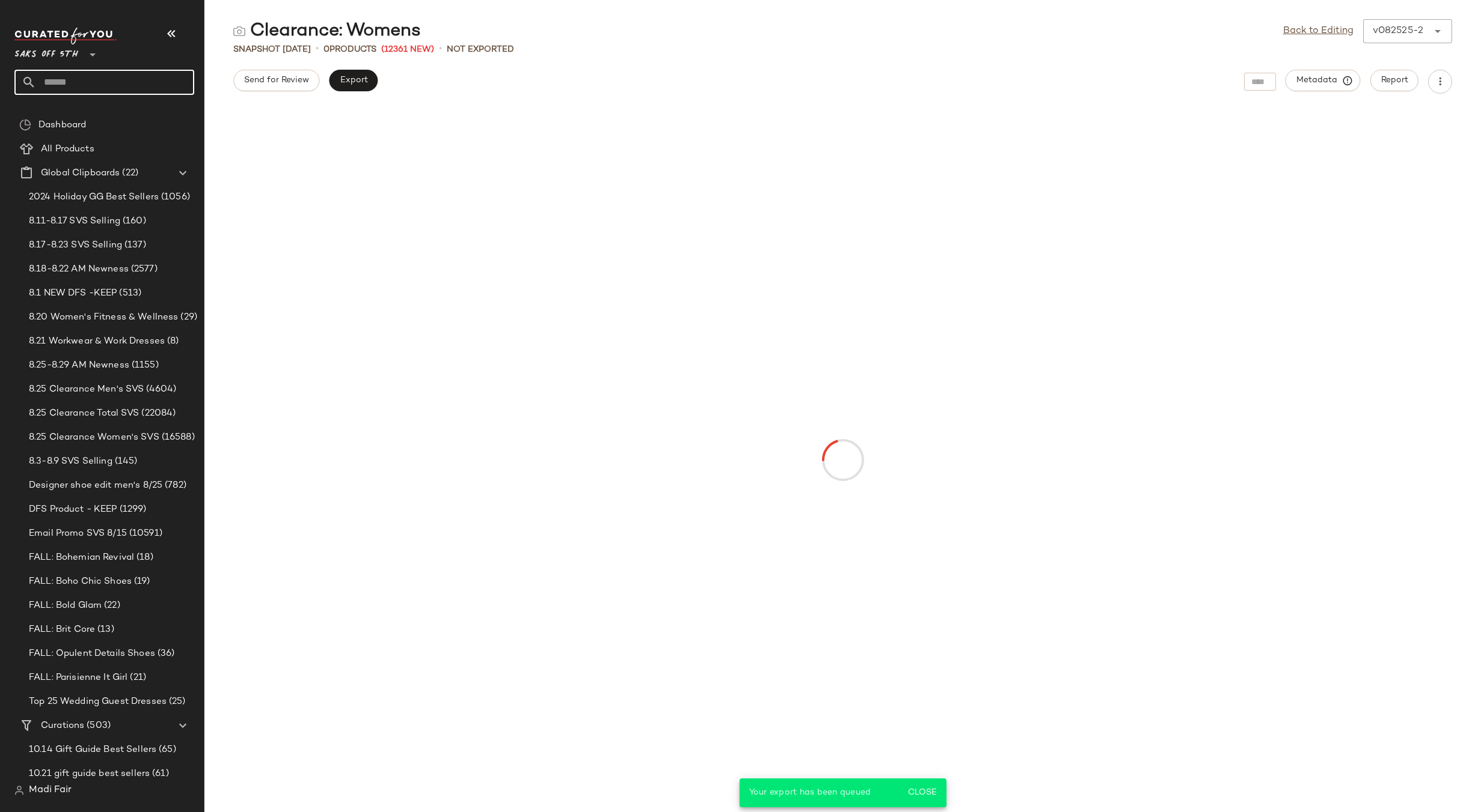
click at [77, 81] on input "text" at bounding box center [114, 81] width 158 height 25
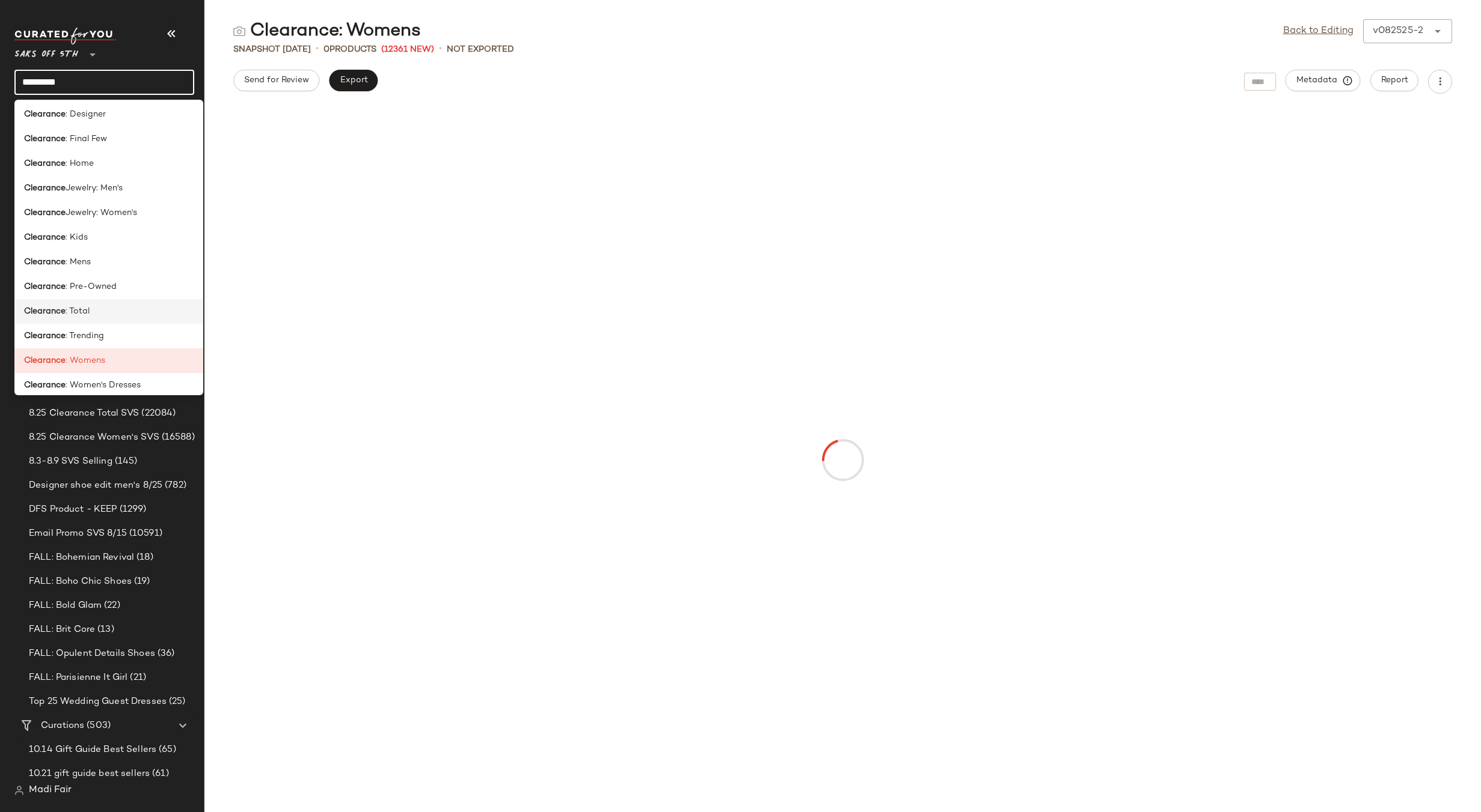
scroll to position [120, 0]
type input "*********"
click at [100, 289] on div "Clearance : Total" at bounding box center [108, 291] width 170 height 13
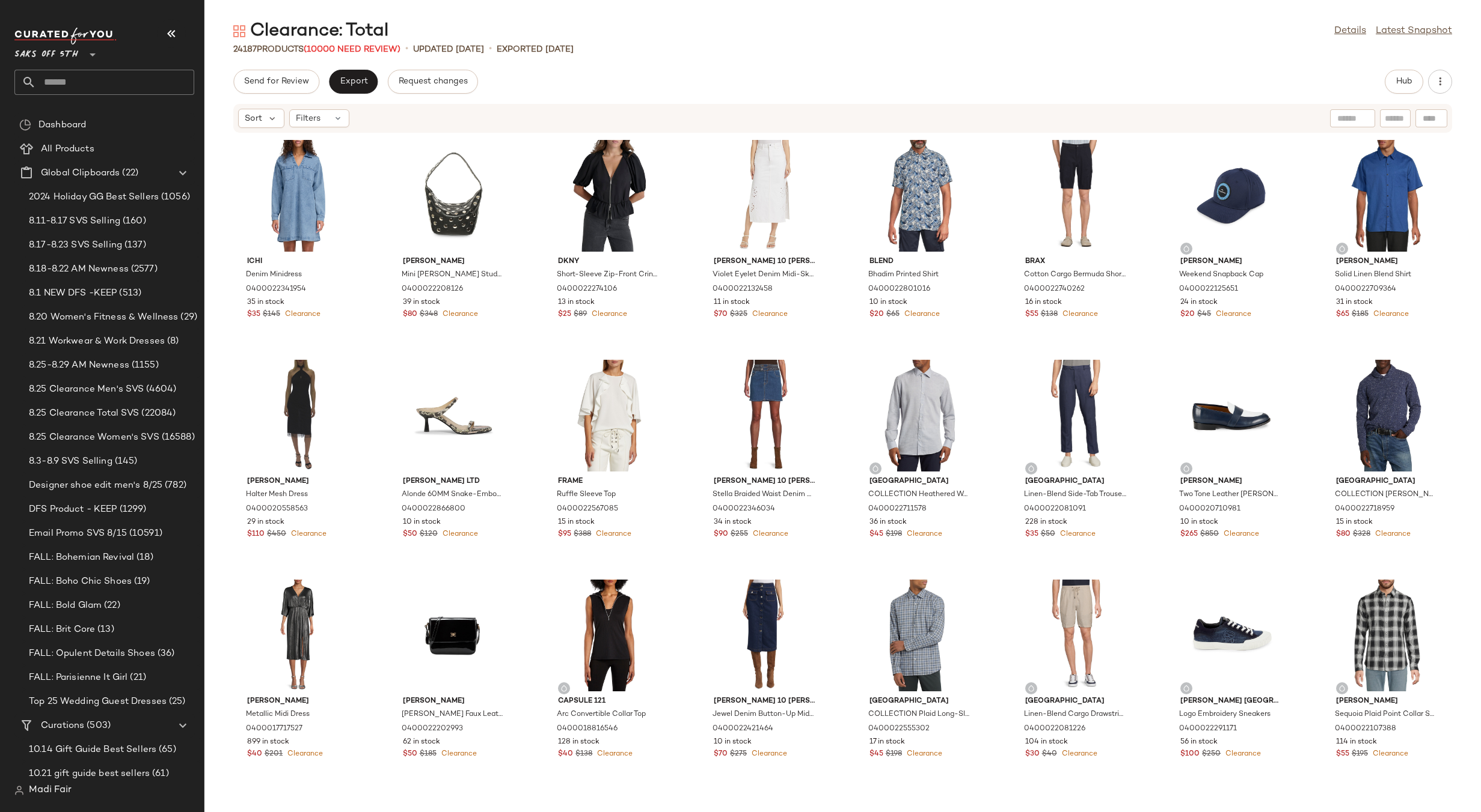
click at [605, 89] on div "Send for Review Export Request changes Hub" at bounding box center [842, 81] width 1218 height 24
click at [348, 81] on span "Export" at bounding box center [353, 82] width 28 height 10
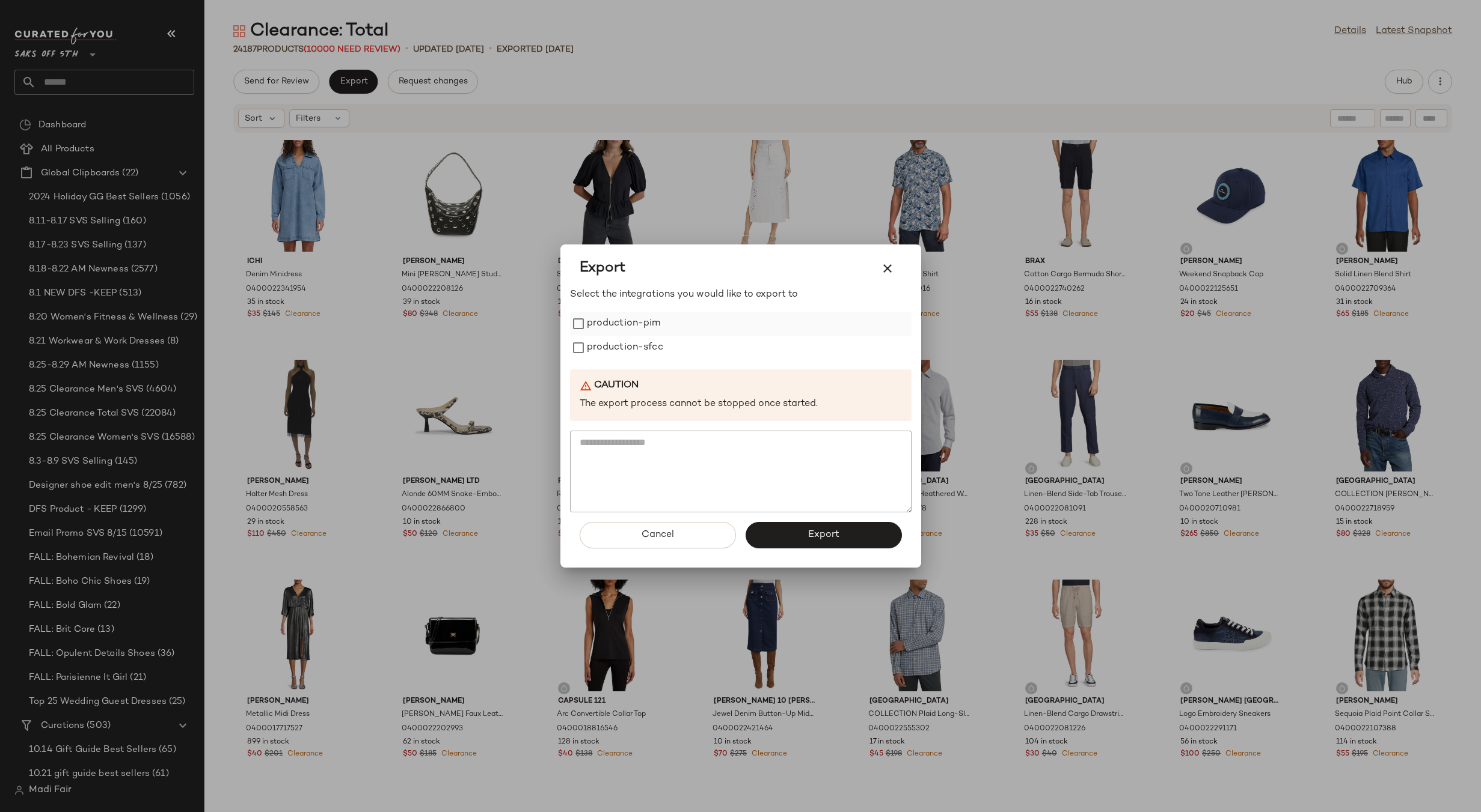
click at [602, 335] on label "production-pim" at bounding box center [623, 324] width 74 height 24
click at [604, 353] on label "production-sfcc" at bounding box center [624, 348] width 76 height 24
click at [789, 546] on button "Export" at bounding box center [823, 535] width 157 height 27
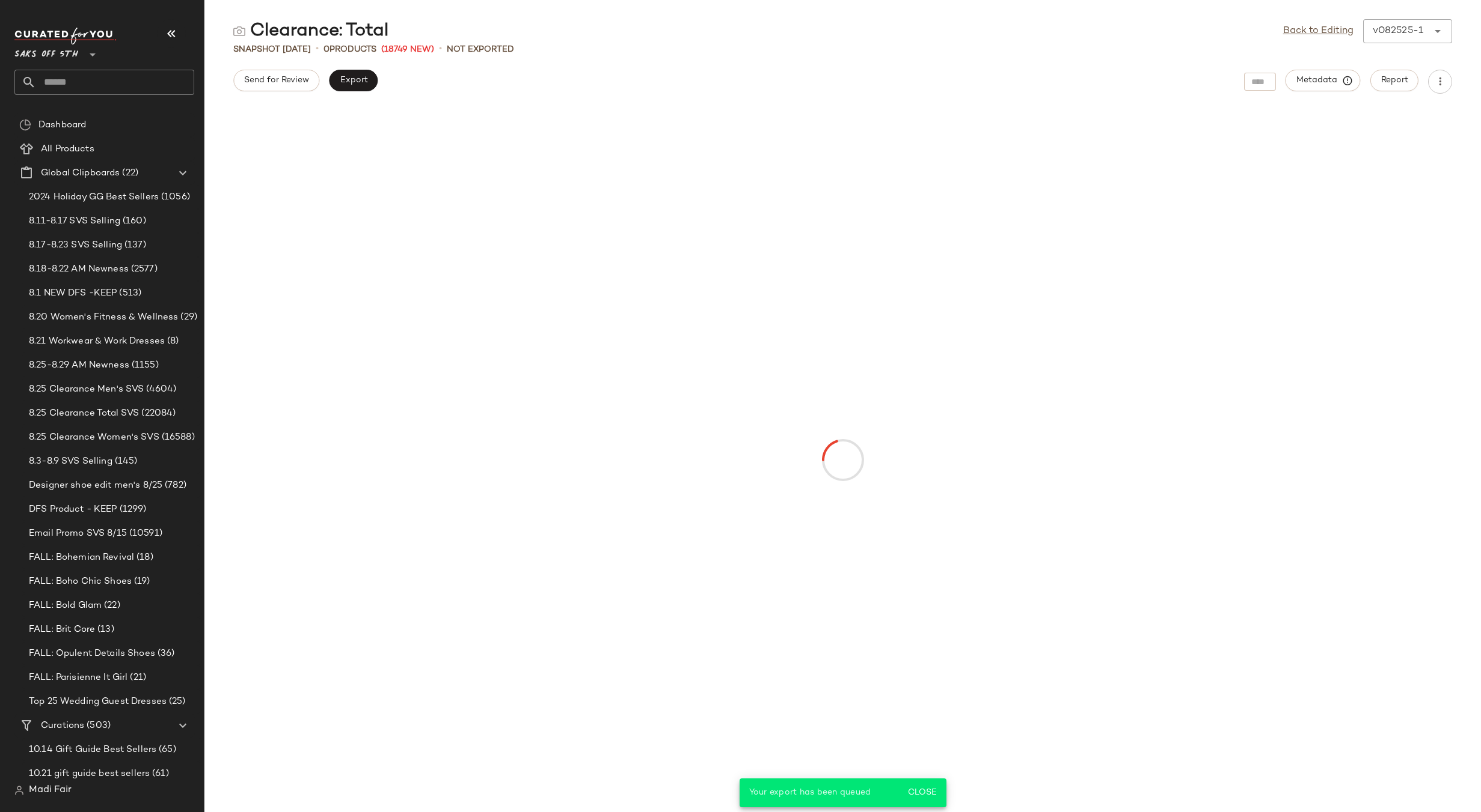
click at [115, 68] on div "Saks OFF 5TH **" at bounding box center [104, 61] width 180 height 67
click at [117, 87] on input "text" at bounding box center [114, 81] width 158 height 25
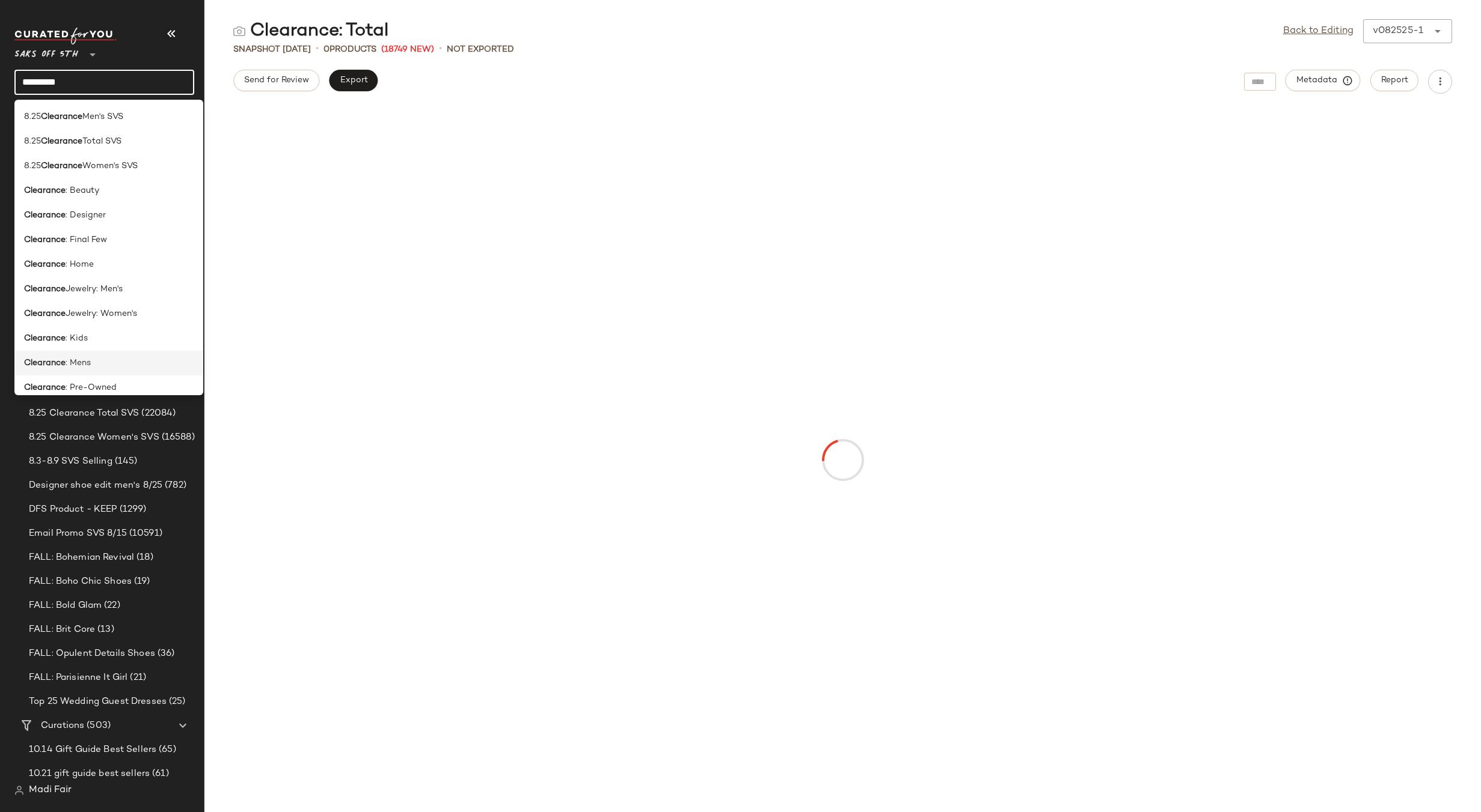
type input "*********"
click at [112, 362] on div "Clearance : Mens" at bounding box center [108, 363] width 170 height 13
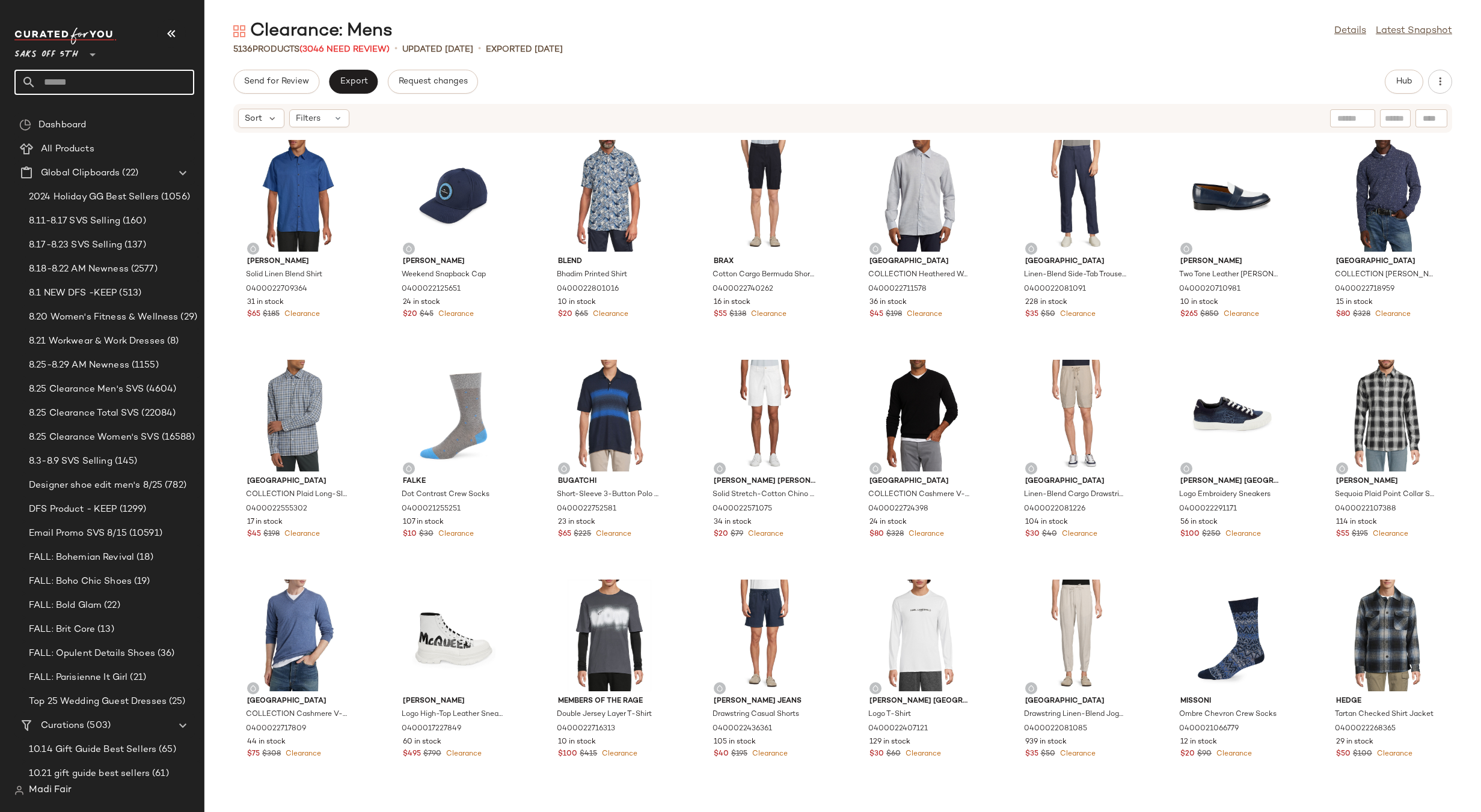
click at [87, 81] on input "text" at bounding box center [114, 81] width 158 height 25
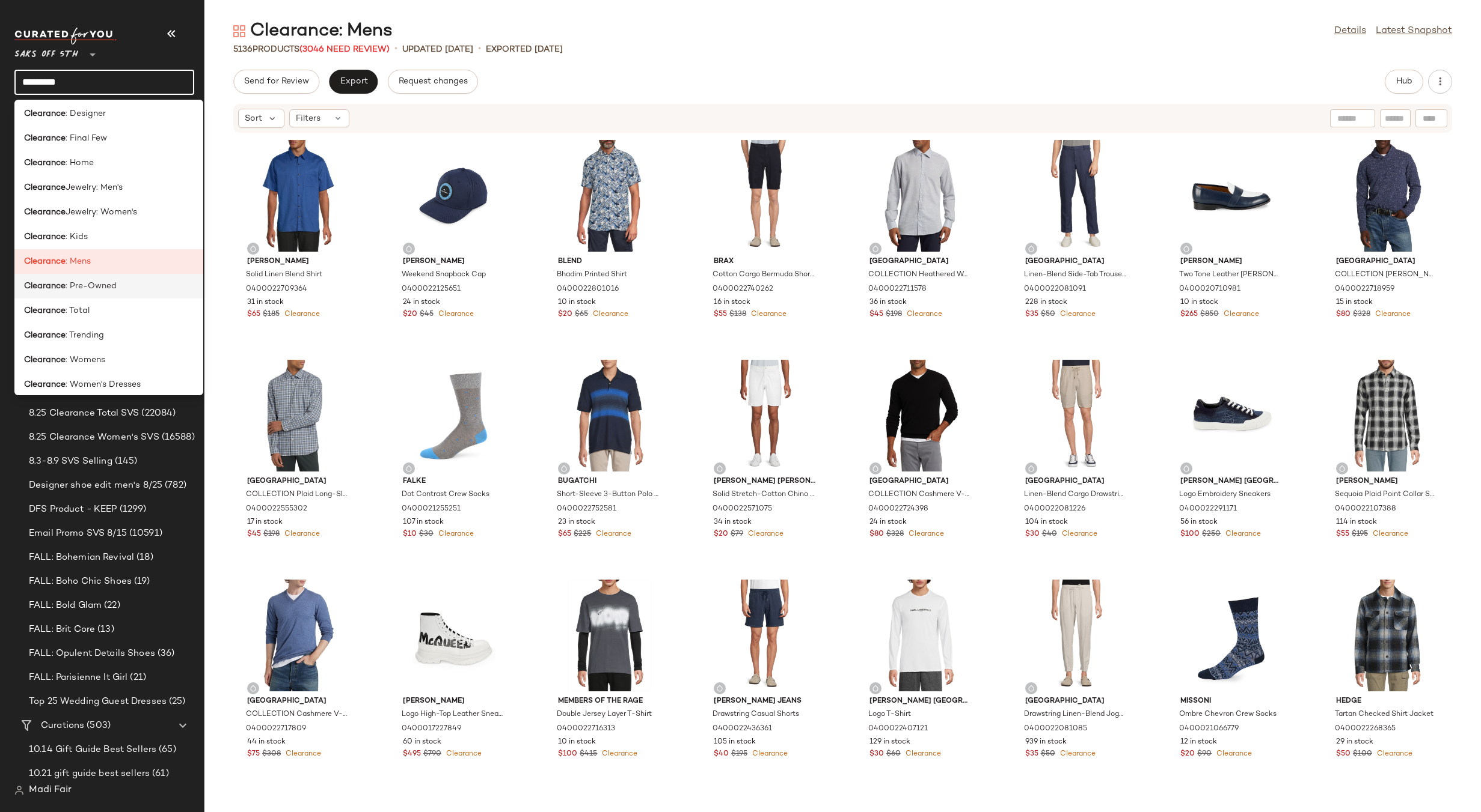
scroll to position [120, 0]
type input "*********"
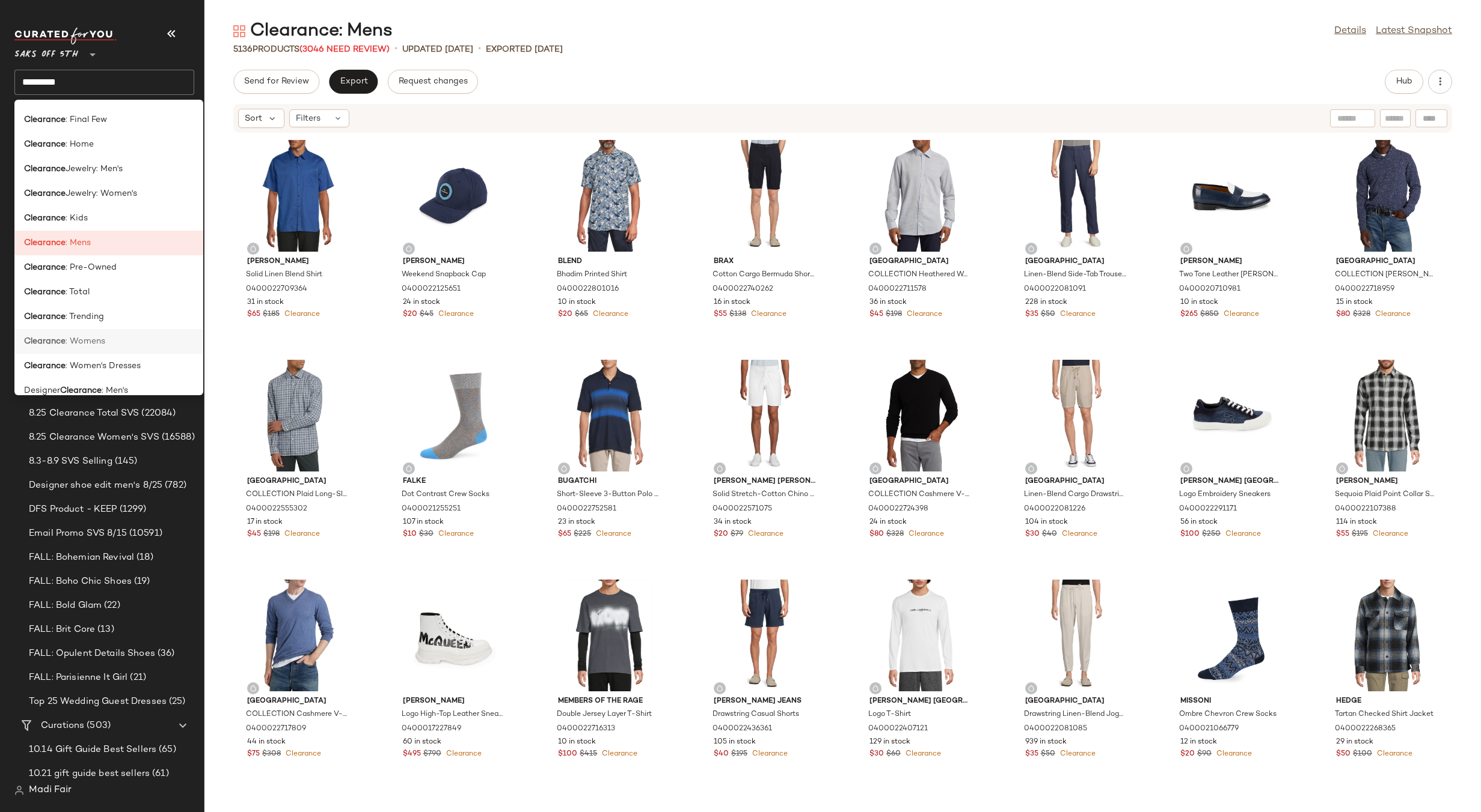
click at [124, 336] on div "Clearance : Womens" at bounding box center [108, 341] width 170 height 13
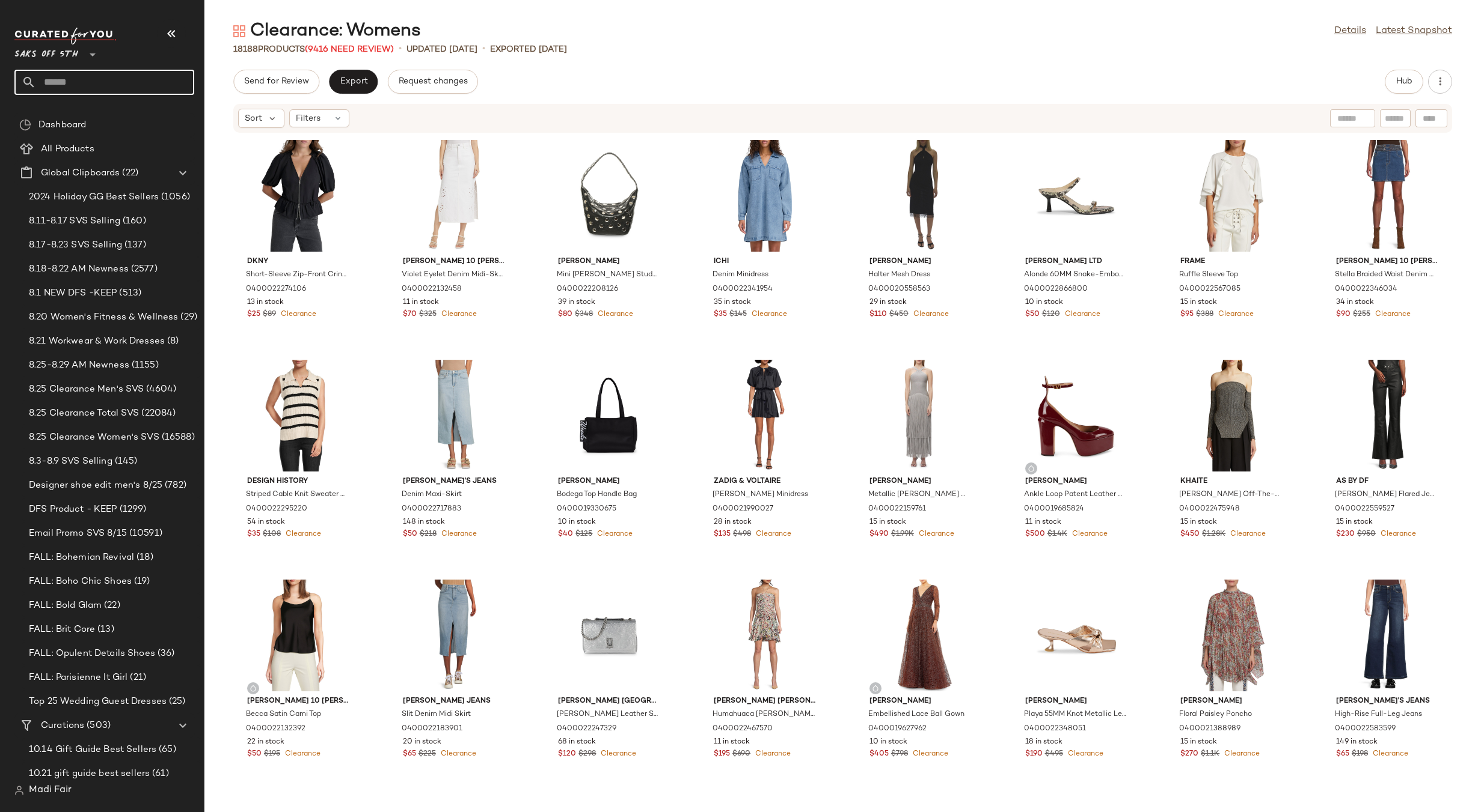
click at [100, 81] on input "text" at bounding box center [114, 81] width 158 height 25
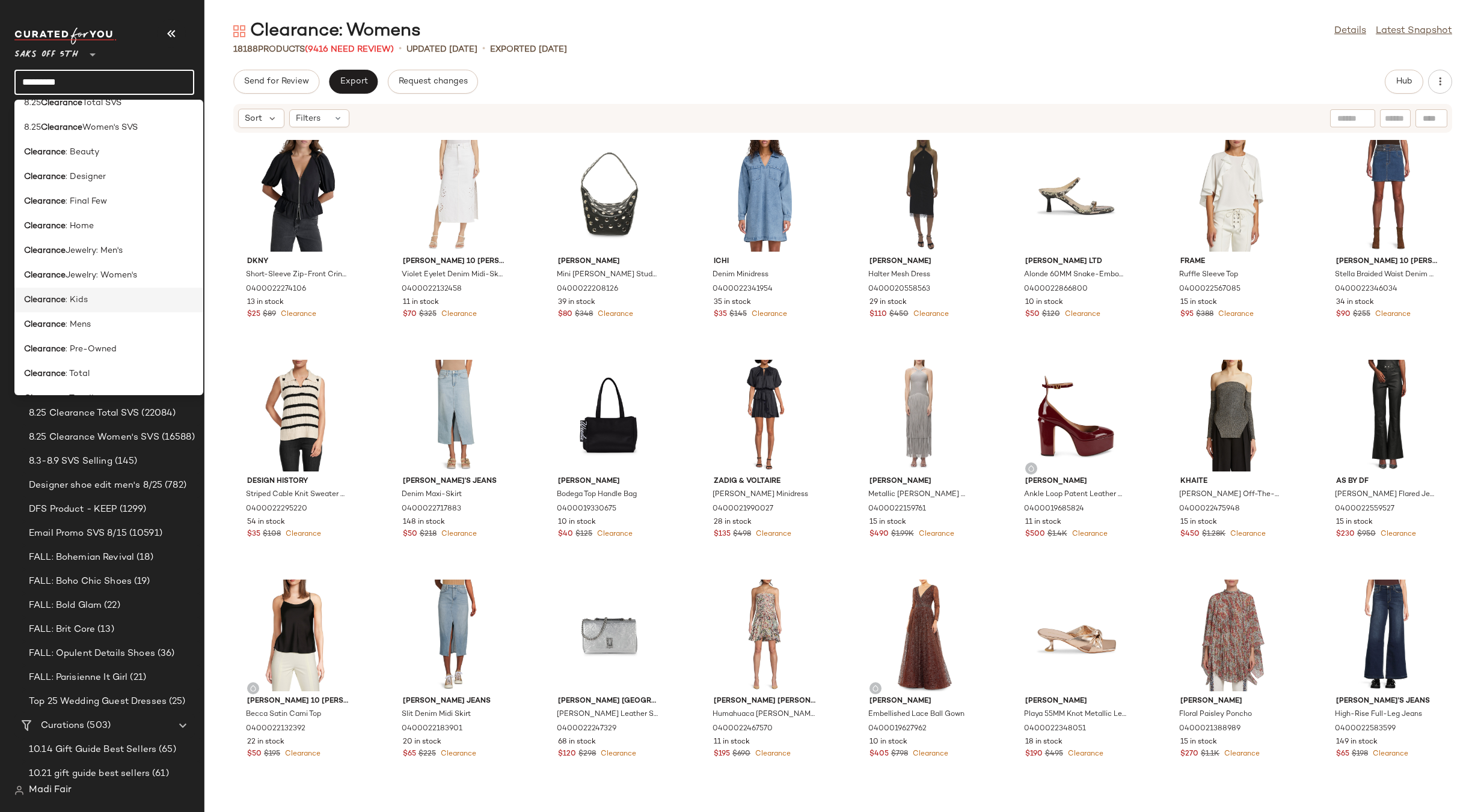
scroll to position [60, 0]
type input "*********"
click at [110, 356] on div "Clearance : Total" at bounding box center [108, 352] width 170 height 13
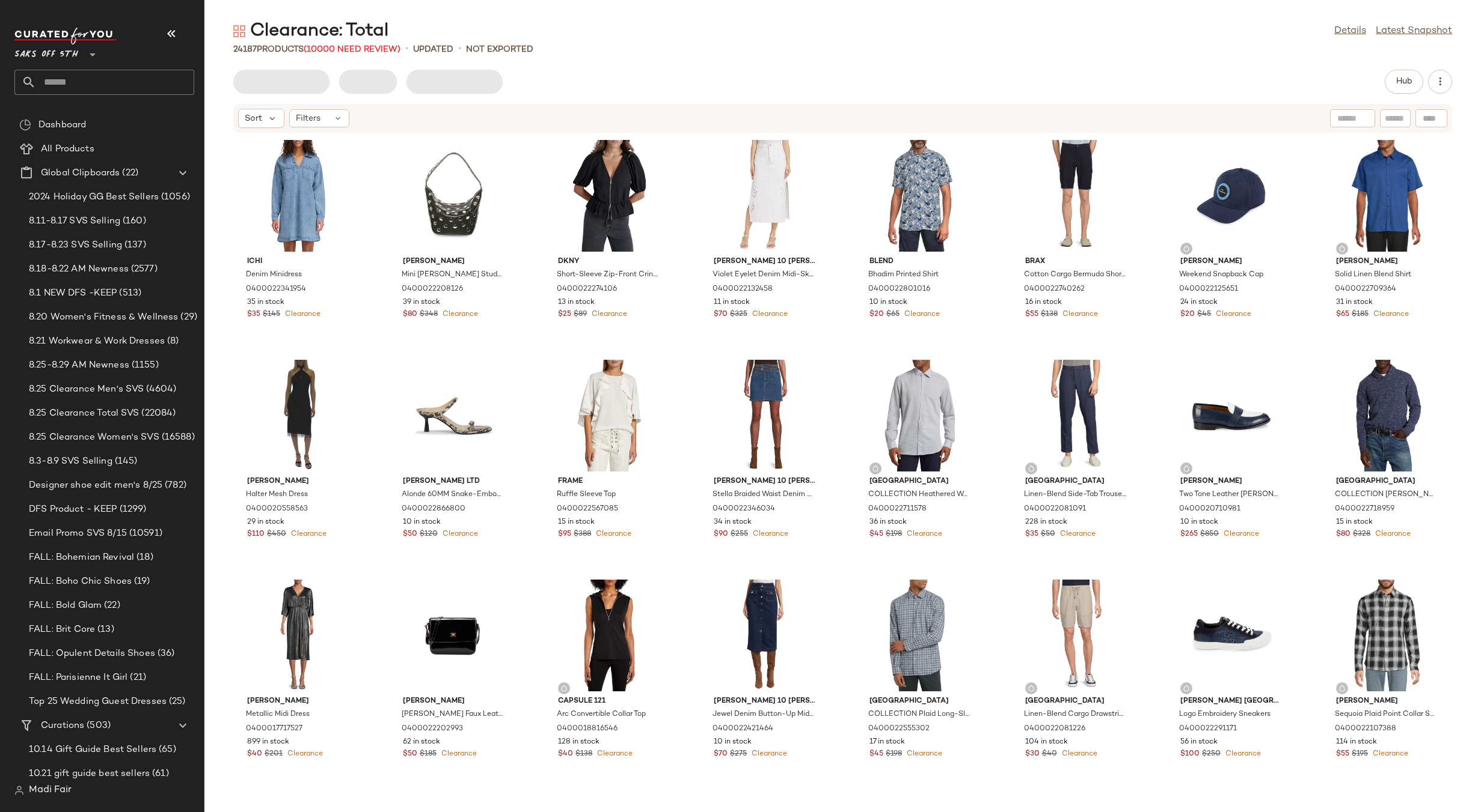
click at [596, 66] on div "Clearance: Total Details Latest Snapshot 24187 Products (10000 Need Review) • u…" at bounding box center [842, 415] width 1277 height 793
click at [75, 73] on input "text" at bounding box center [114, 81] width 158 height 25
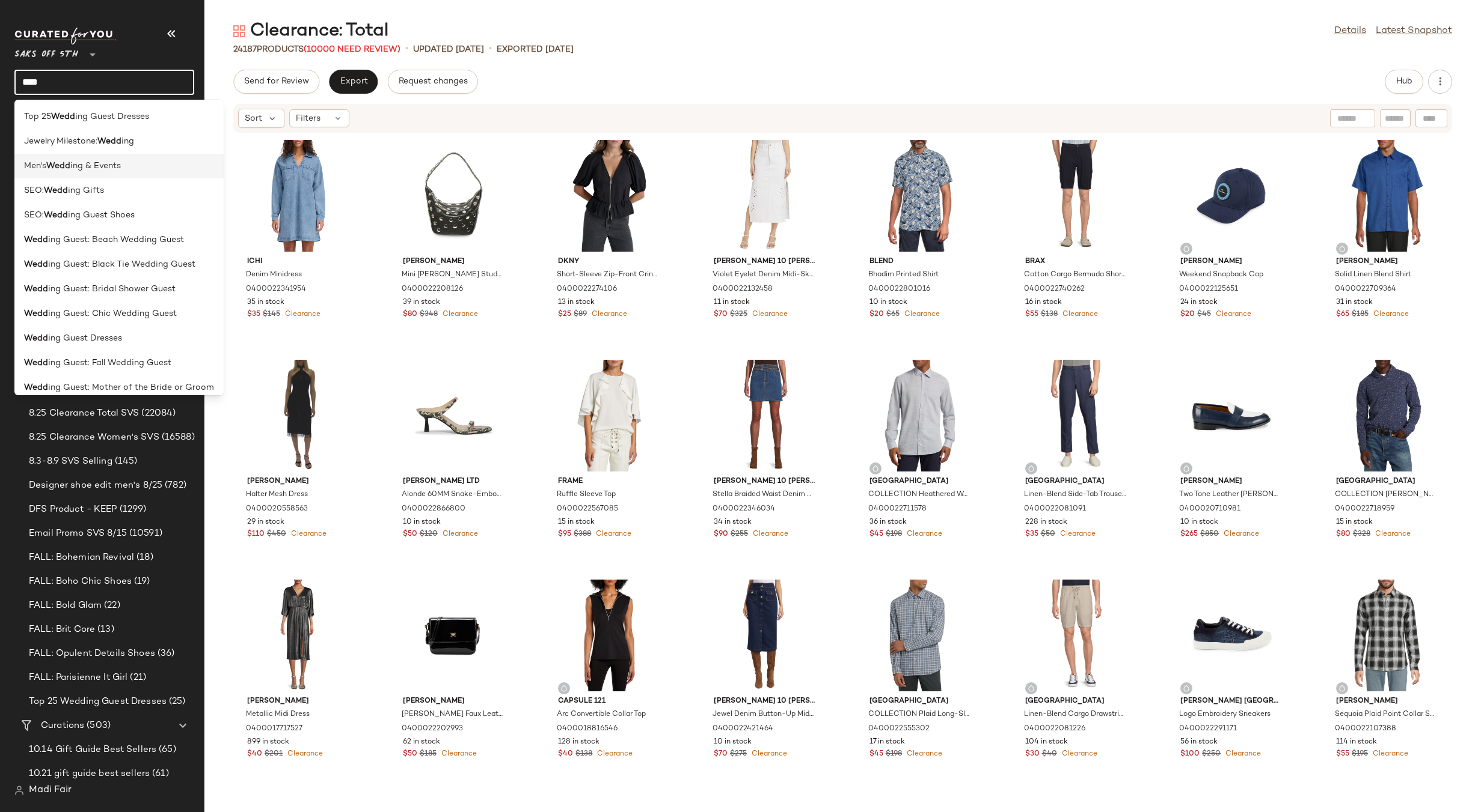
type input "****"
drag, startPoint x: 87, startPoint y: 171, endPoint x: 146, endPoint y: 144, distance: 64.9
click at [87, 171] on span "ing & Events" at bounding box center [95, 166] width 51 height 13
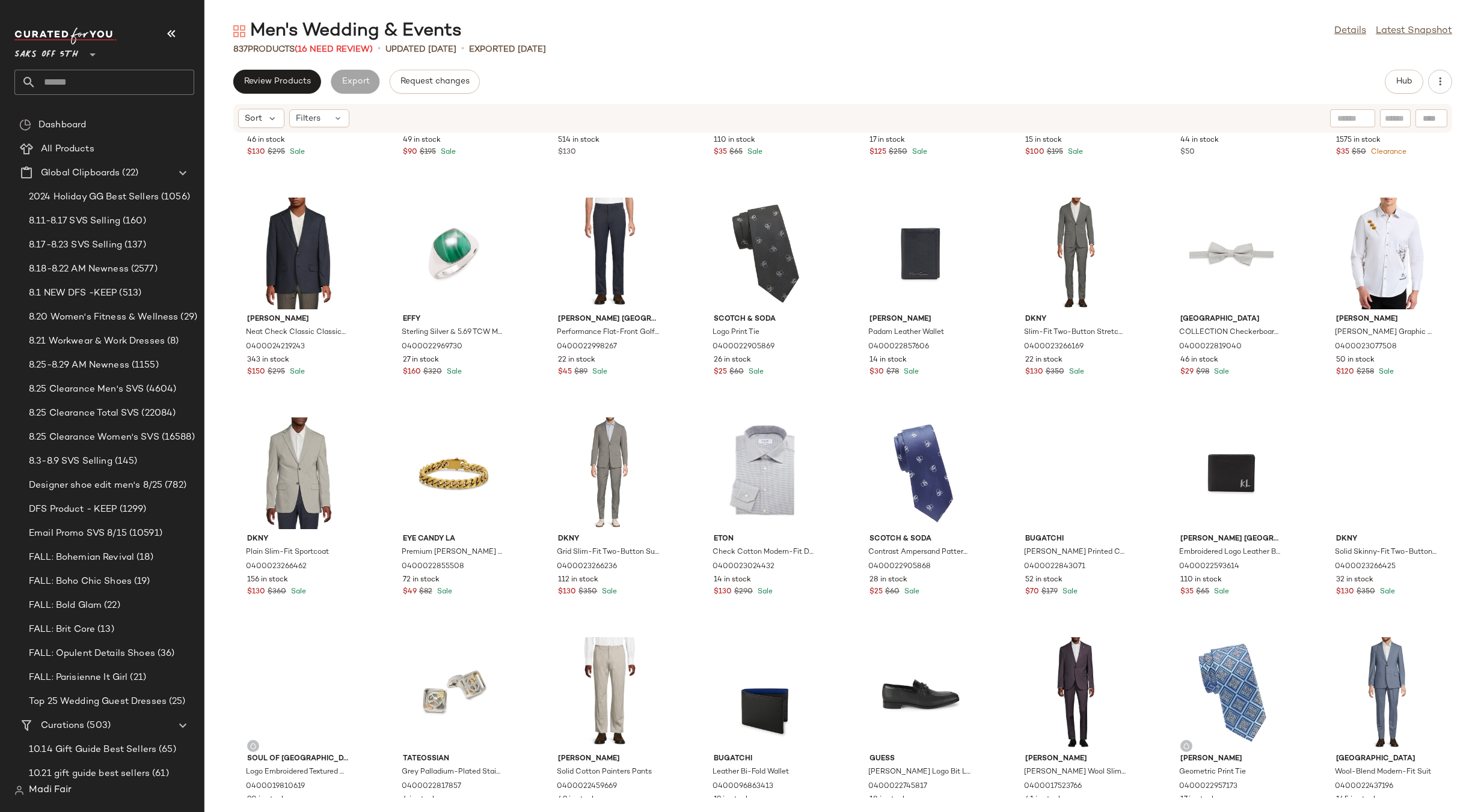
scroll to position [1392, 0]
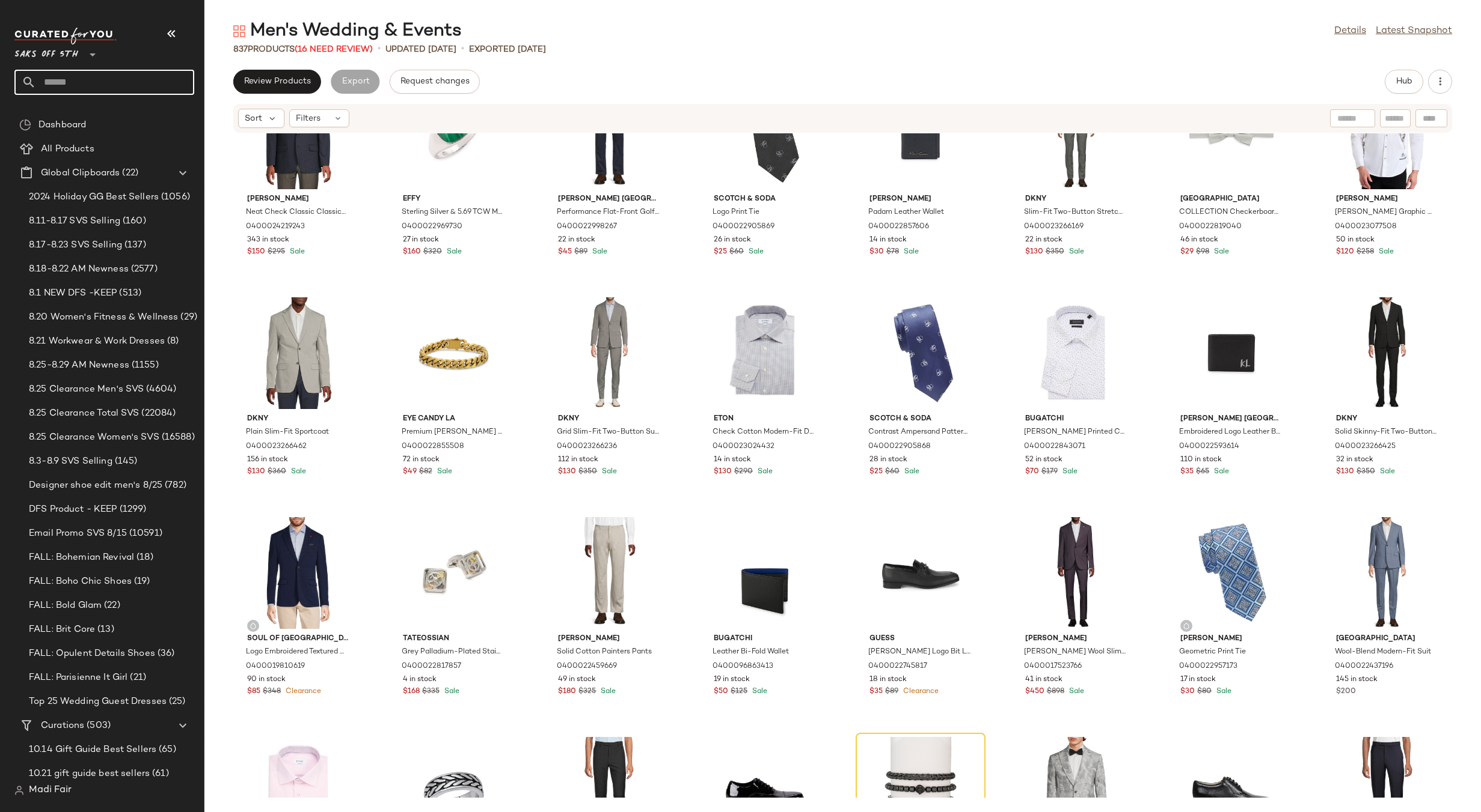
click at [56, 73] on input "text" at bounding box center [114, 81] width 158 height 25
type input "*******"
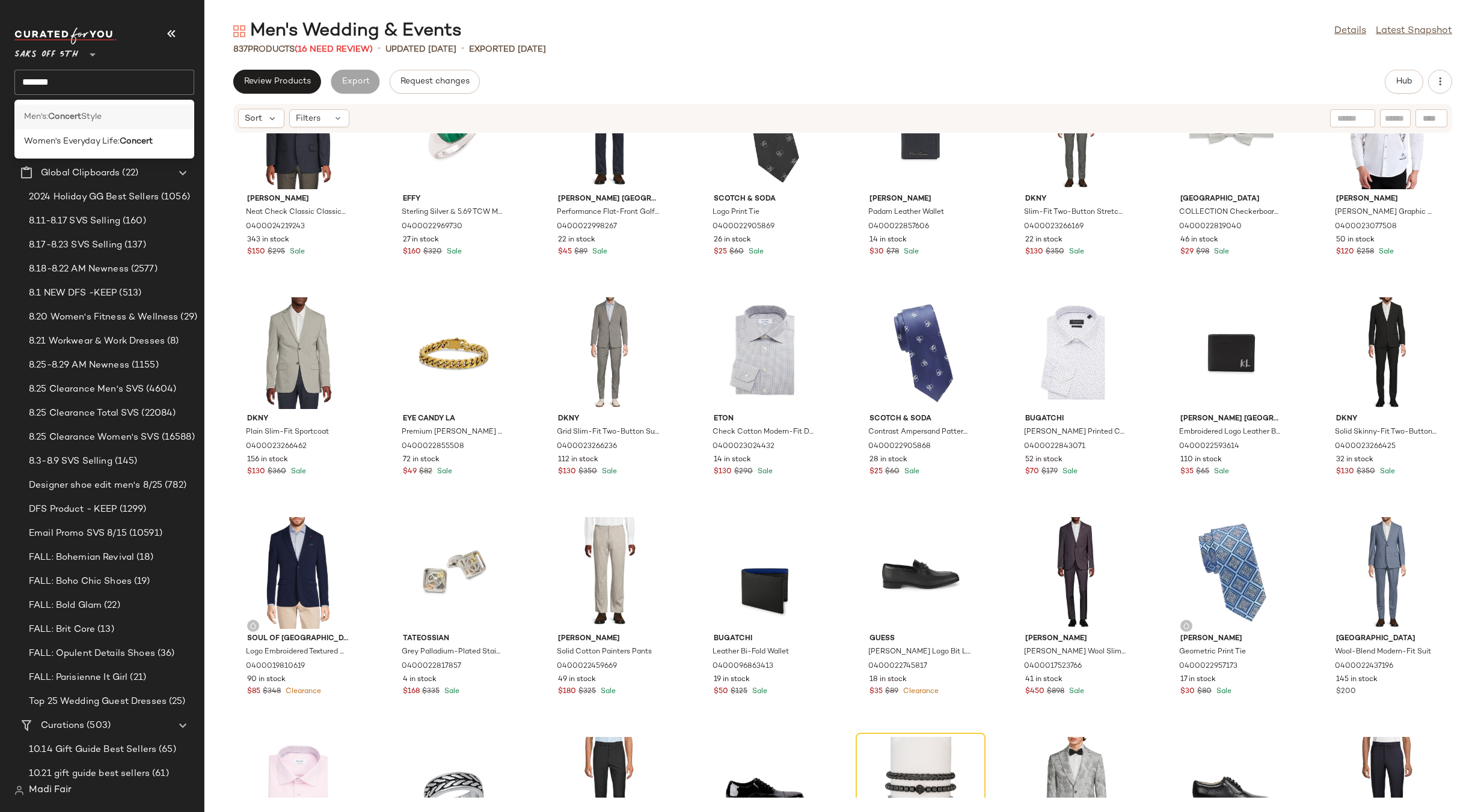
click at [81, 118] on b "Concert" at bounding box center [63, 117] width 33 height 13
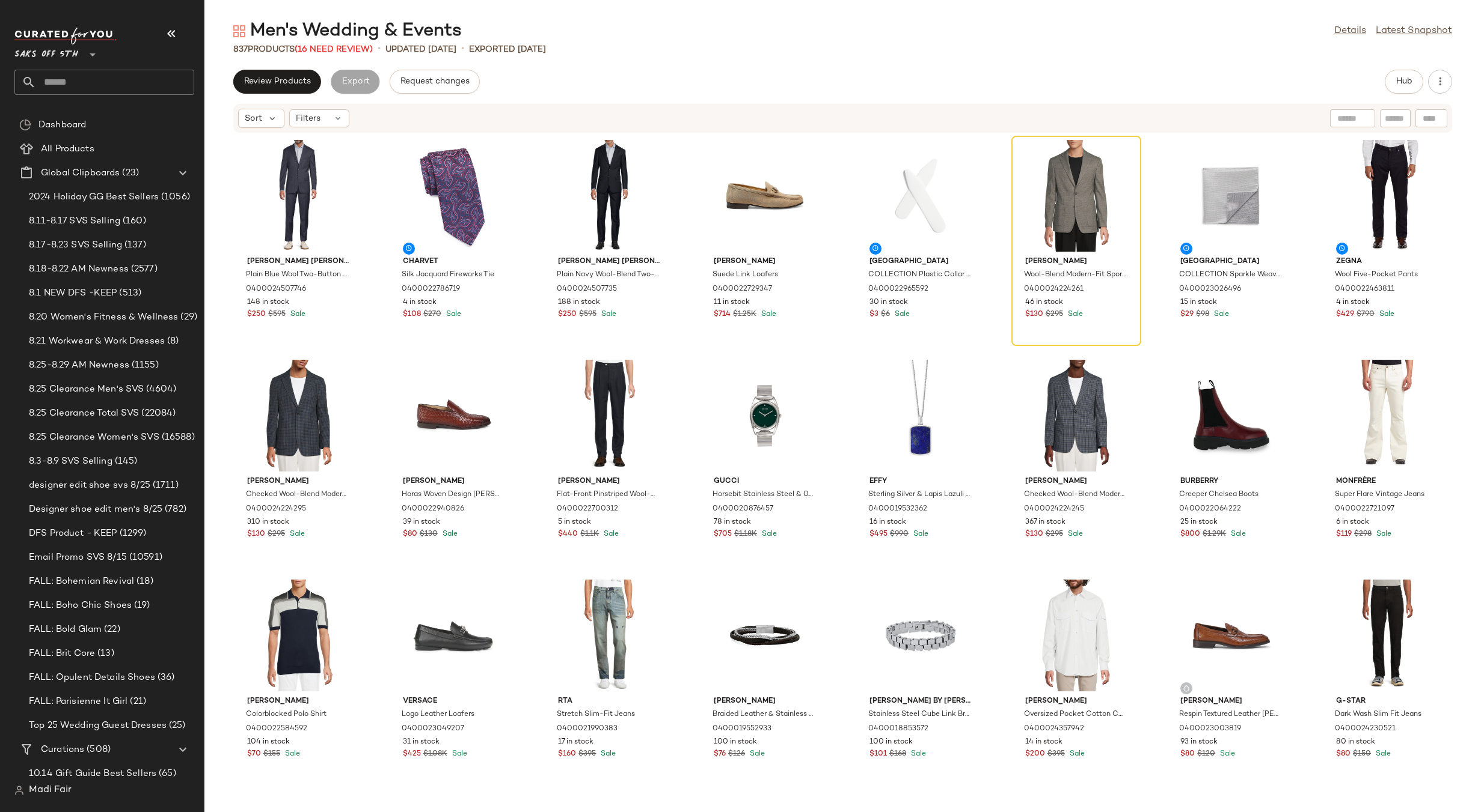
drag, startPoint x: 1104, startPoint y: 30, endPoint x: 1077, endPoint y: 18, distance: 29.5
click at [1104, 30] on div "Men's Wedding & Events Details Latest Snapshot" at bounding box center [842, 31] width 1277 height 24
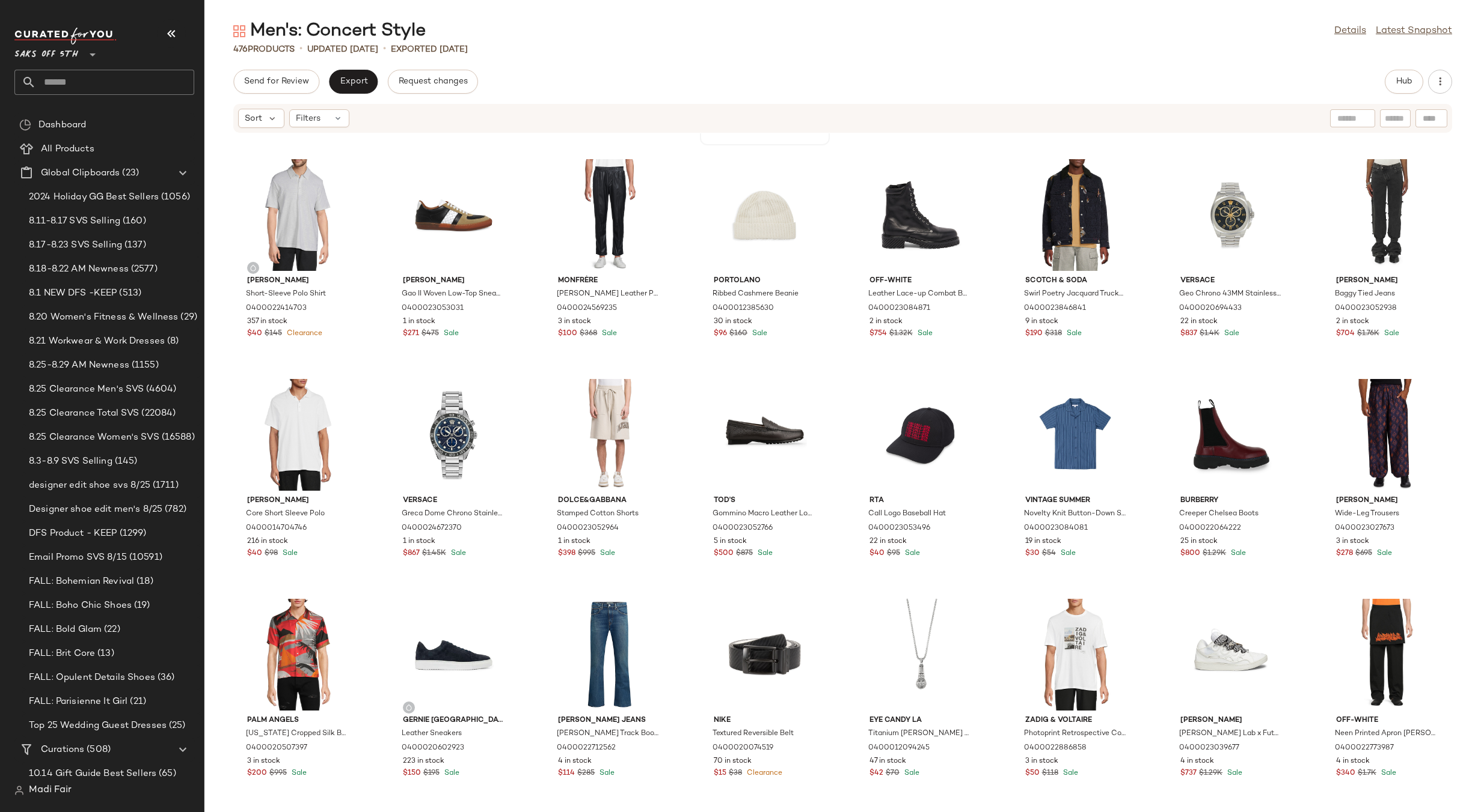
scroll to position [670, 0]
